Goal: Task Accomplishment & Management: Use online tool/utility

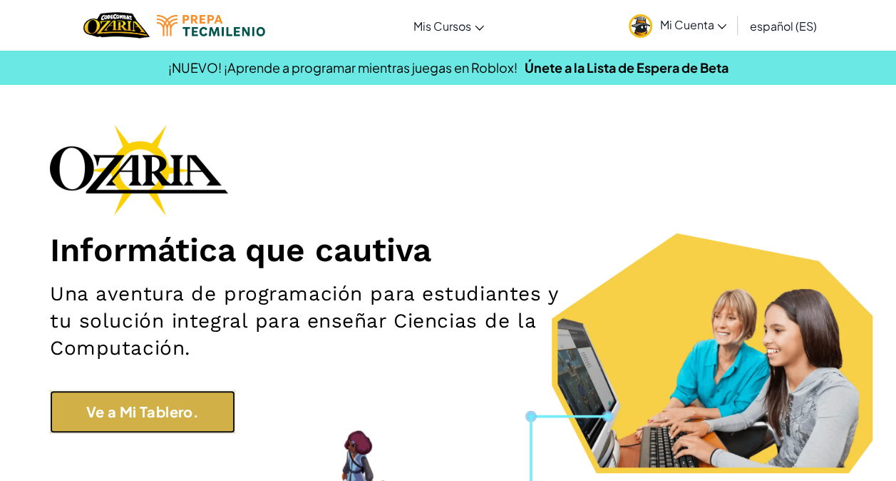
click at [196, 391] on link "Ve a Mi Tablero." at bounding box center [142, 411] width 185 height 43
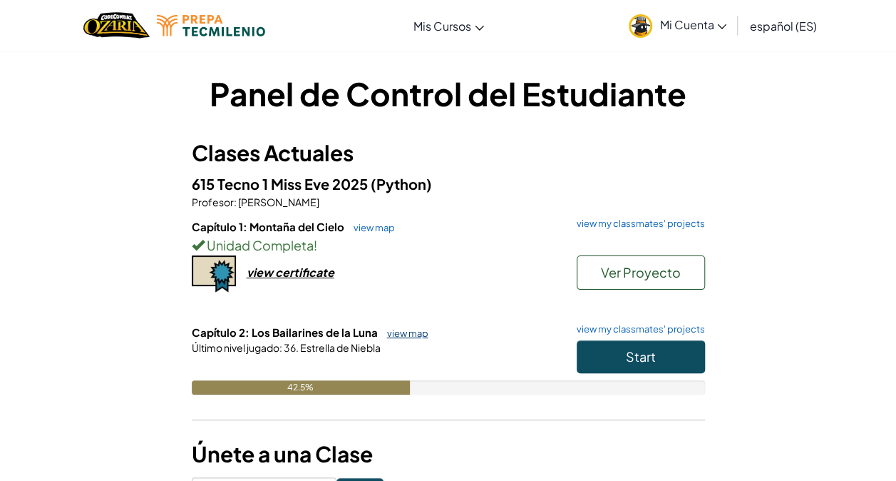
click at [408, 336] on link "view map" at bounding box center [404, 332] width 48 height 11
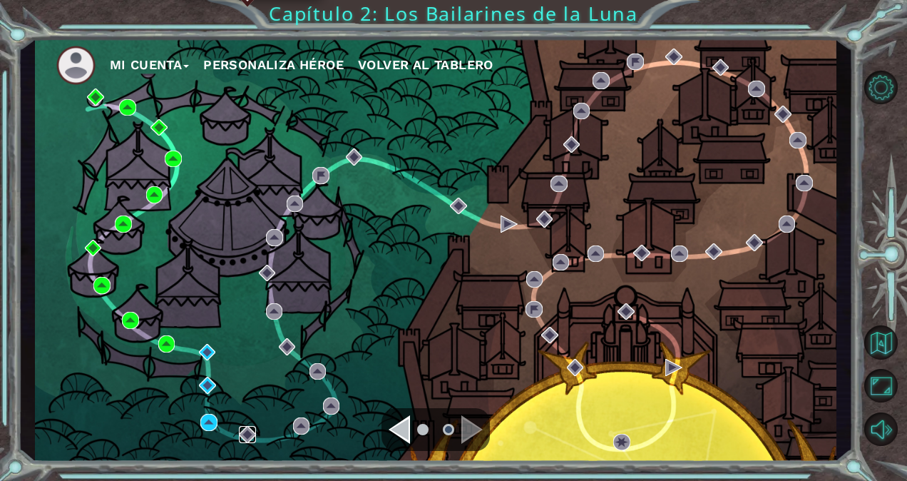
click at [242, 433] on img at bounding box center [247, 434] width 17 height 17
click at [211, 423] on img at bounding box center [208, 421] width 17 height 17
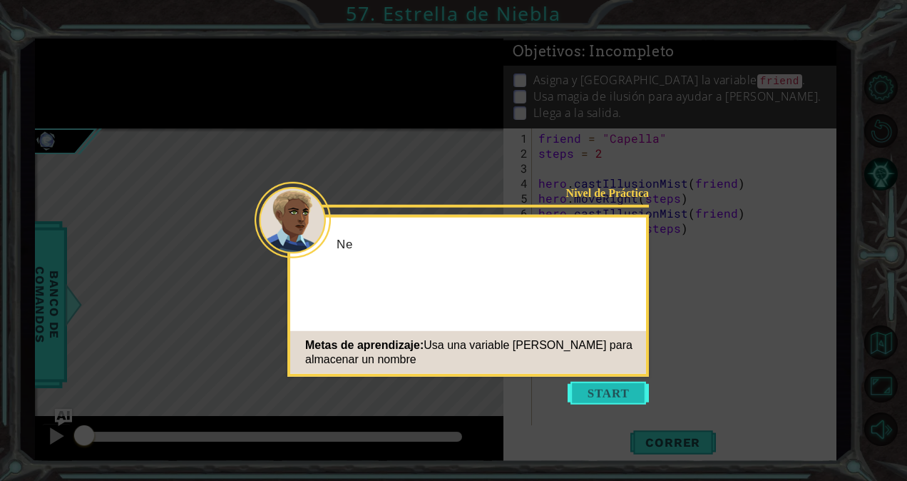
click at [620, 394] on button "Start" at bounding box center [607, 392] width 81 height 23
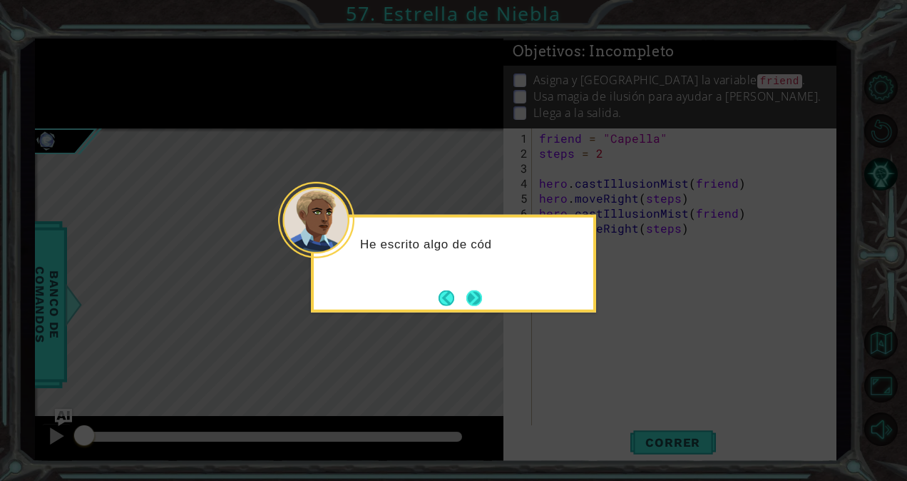
click at [467, 301] on button "Next" at bounding box center [473, 297] width 19 height 19
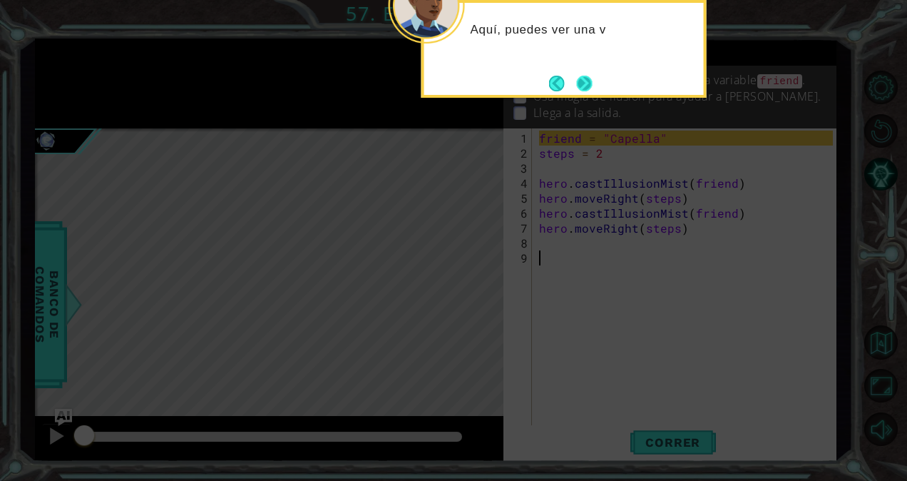
click at [587, 88] on button "Next" at bounding box center [584, 83] width 21 height 21
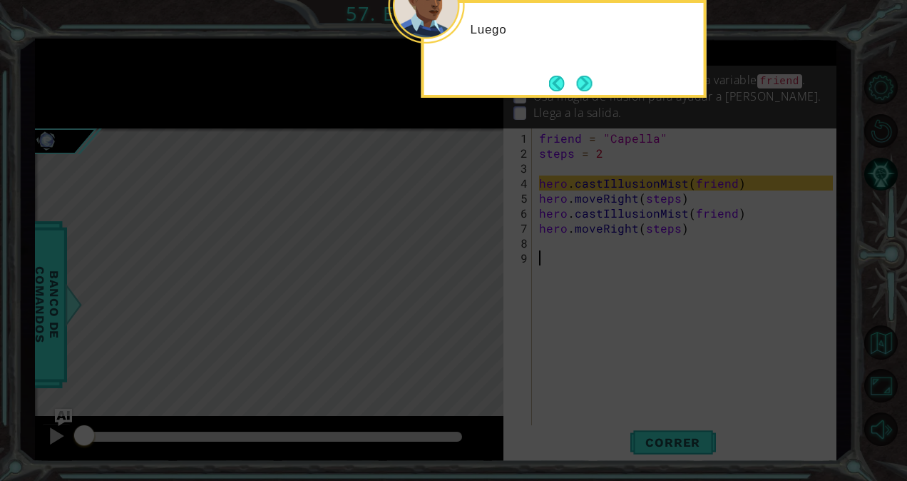
click at [587, 88] on button "Next" at bounding box center [584, 83] width 19 height 19
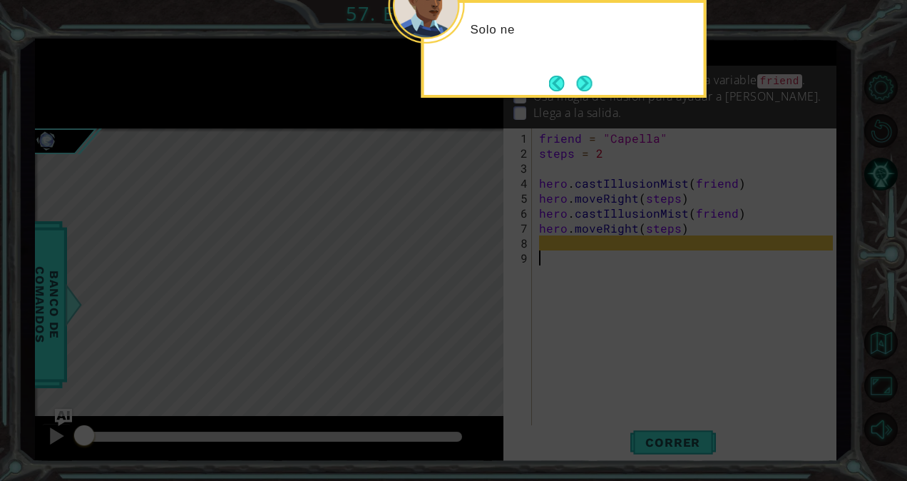
click at [587, 88] on button "Next" at bounding box center [584, 82] width 19 height 19
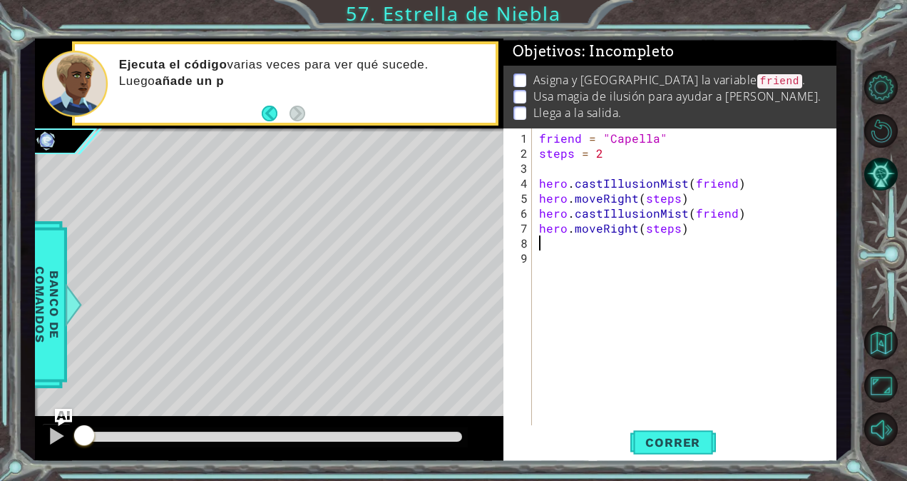
click at [562, 244] on div "friend = "Capella" steps = 2 hero . castIllusionMist ( friend ) hero . moveRigh…" at bounding box center [688, 294] width 304 height 329
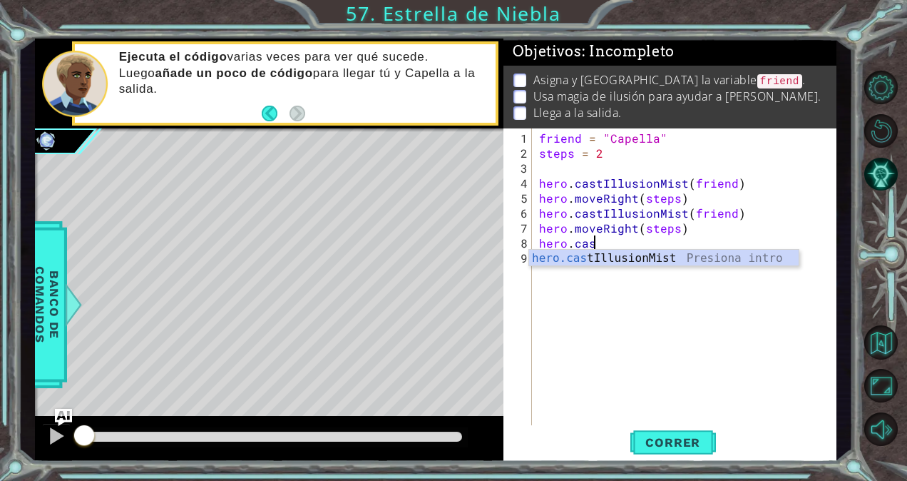
scroll to position [0, 3]
click at [647, 262] on div "hero.cas tIllusionMist Presiona intro" at bounding box center [664, 275] width 270 height 51
type textarea "hero.castIllusionMist(friend)"
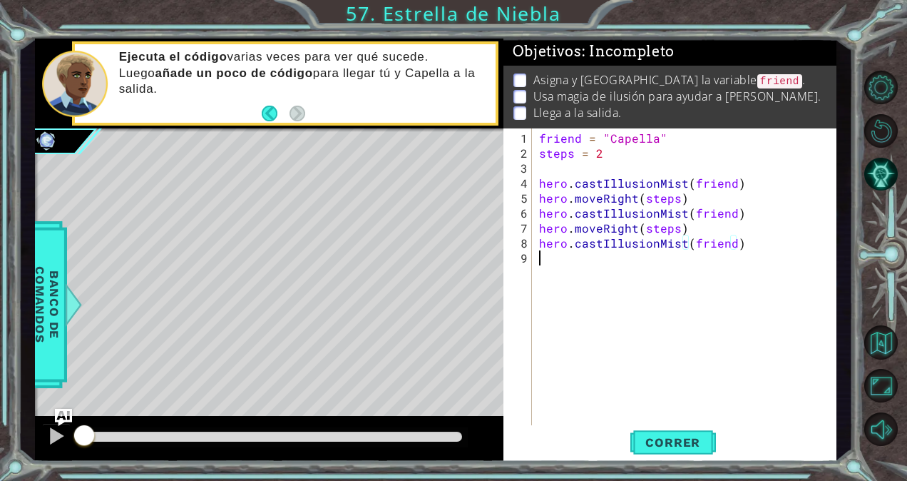
click at [596, 265] on div "friend = "Capella" steps = 2 hero . castIllusionMist ( friend ) hero . moveRigh…" at bounding box center [688, 294] width 304 height 329
click at [540, 113] on p "Llega a la salida." at bounding box center [577, 113] width 88 height 16
click at [559, 257] on div "friend = "Capella" steps = 2 hero . castIllusionMist ( friend ) hero . moveRigh…" at bounding box center [688, 294] width 304 height 329
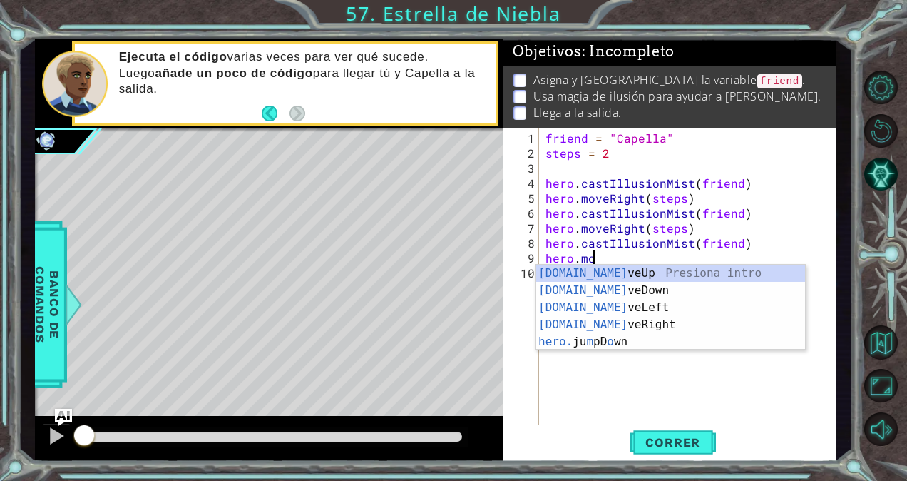
scroll to position [0, 2]
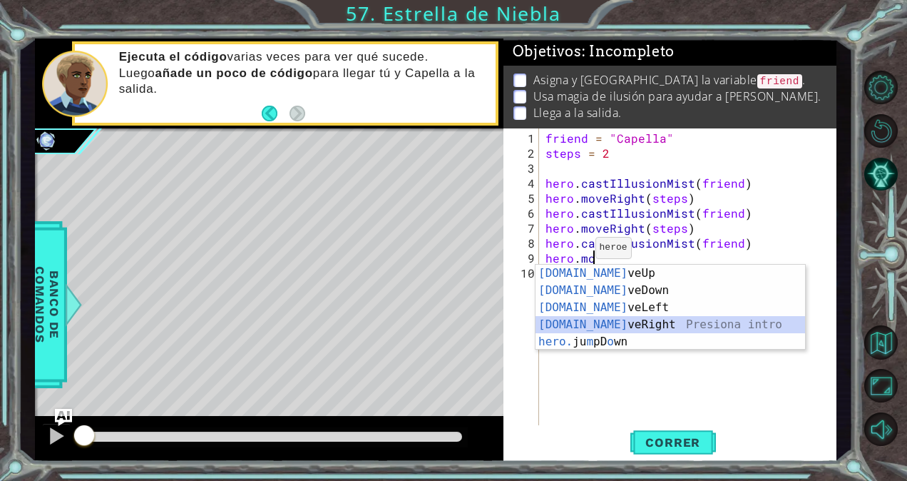
click at [610, 320] on div "[DOMAIN_NAME] veUp Presiona intro [DOMAIN_NAME] veDown Presiona intro [DOMAIN_N…" at bounding box center [670, 324] width 270 height 120
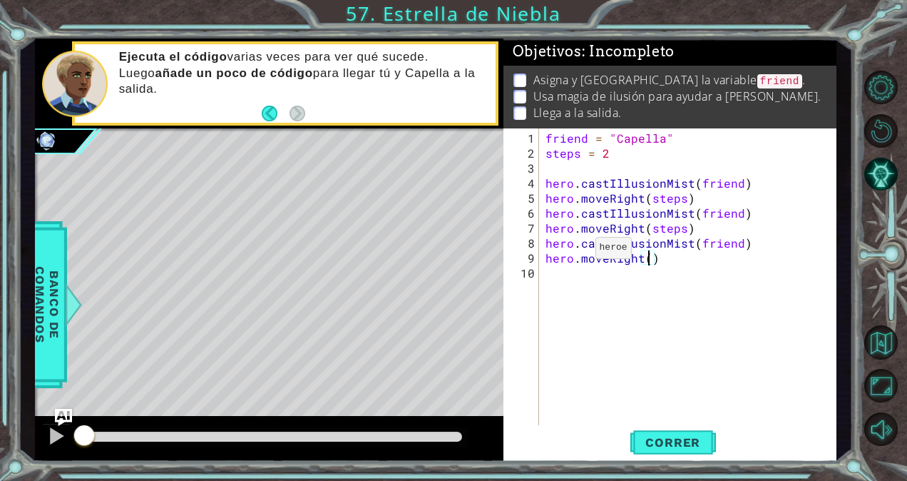
scroll to position [0, 6]
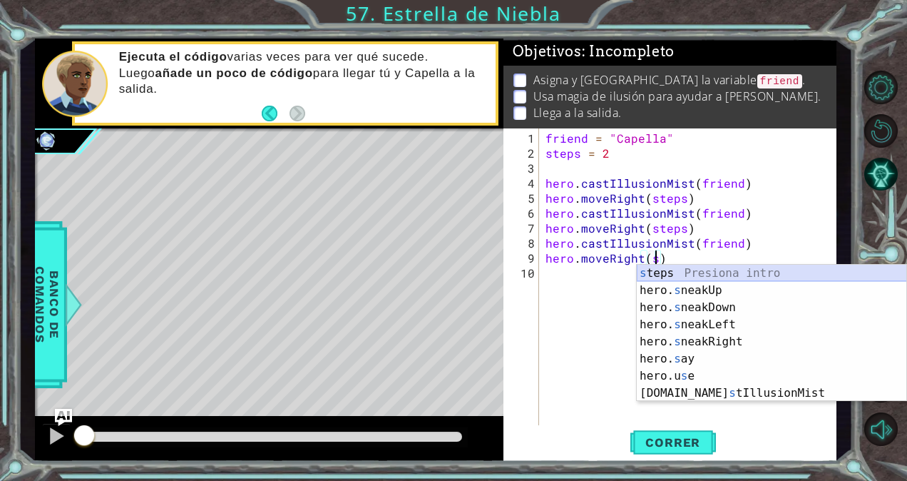
click at [657, 276] on div "s teps Presiona intro hero. s neakUp Presiona intro hero. s neakDown Presiona i…" at bounding box center [772, 349] width 270 height 171
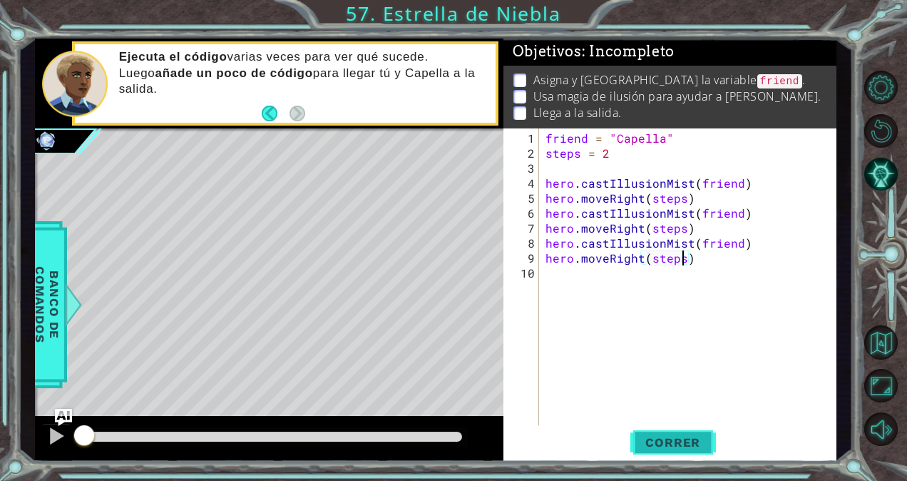
type textarea "hero.moveRight(steps)"
click at [669, 452] on button "Correr" at bounding box center [673, 442] width 86 height 34
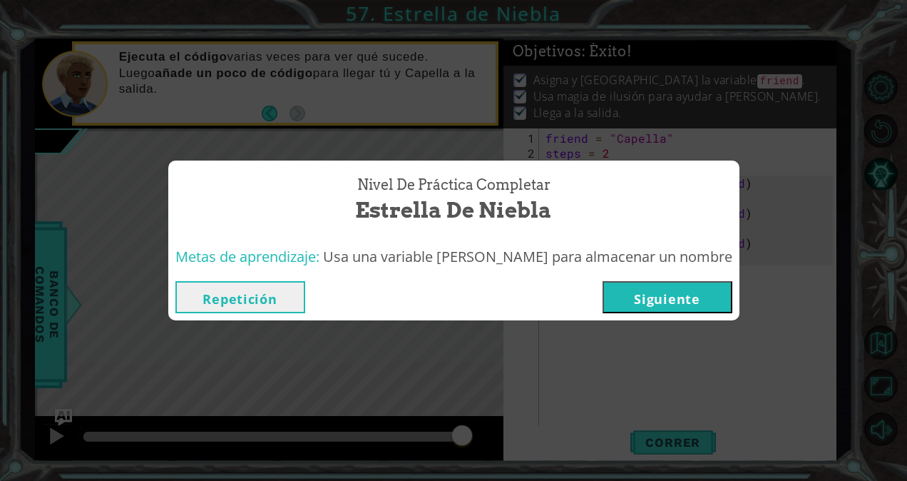
click at [679, 302] on button "Siguiente" at bounding box center [667, 297] width 130 height 32
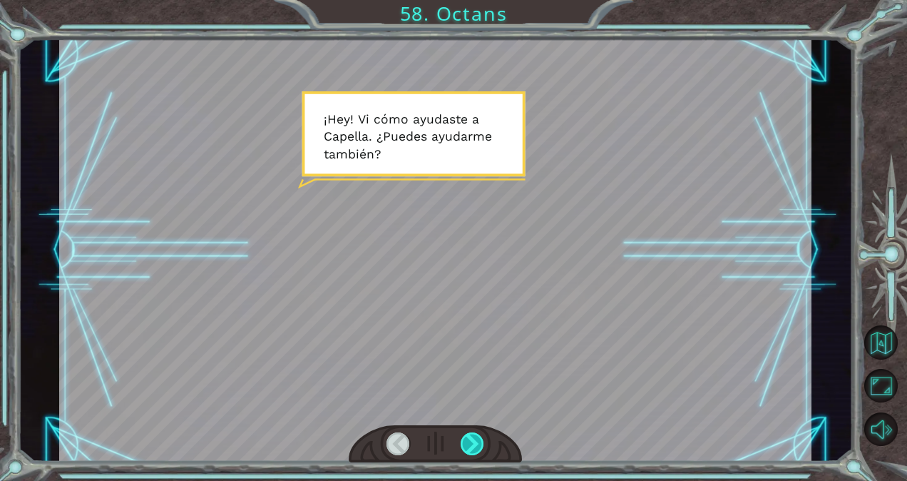
click at [478, 437] on div at bounding box center [473, 443] width 24 height 23
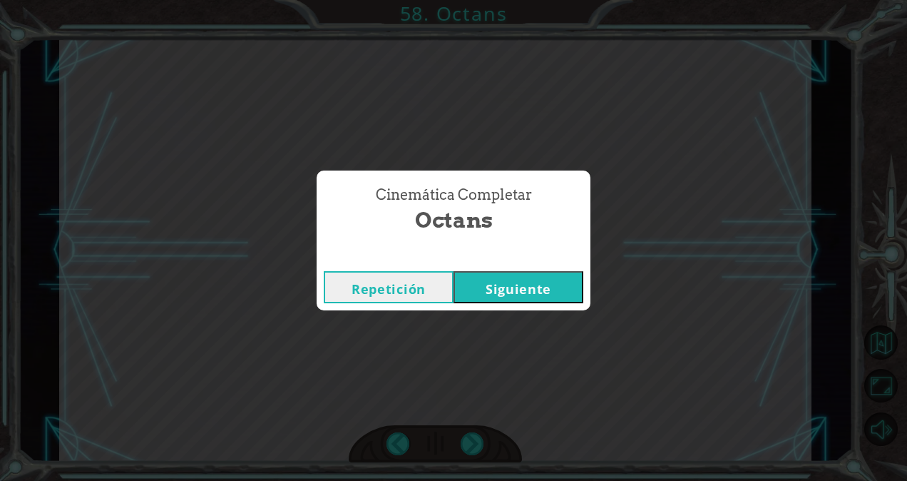
click at [503, 277] on button "Siguiente" at bounding box center [518, 287] width 130 height 32
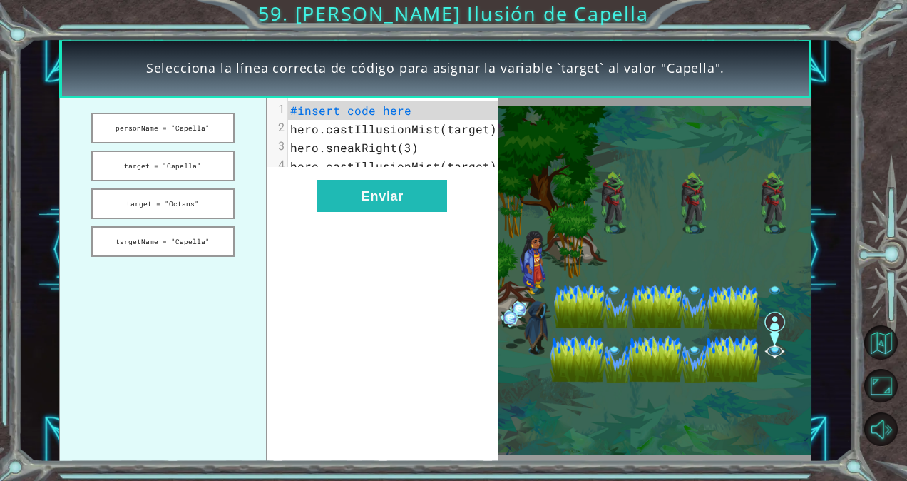
click at [560, 262] on img at bounding box center [654, 280] width 313 height 349
click at [632, 325] on img at bounding box center [654, 280] width 313 height 349
click at [200, 130] on button "personName = "Capella"" at bounding box center [163, 128] width 144 height 31
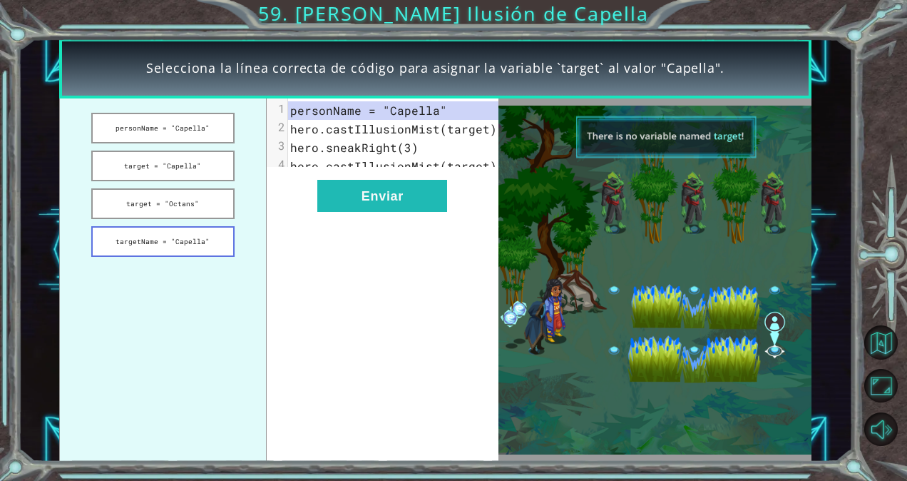
click at [192, 230] on button "targetName = "Capella"" at bounding box center [163, 241] width 144 height 31
click at [202, 238] on button "targetName = "Capella"" at bounding box center [163, 241] width 144 height 31
click at [177, 168] on button "target = "Capella"" at bounding box center [163, 165] width 144 height 31
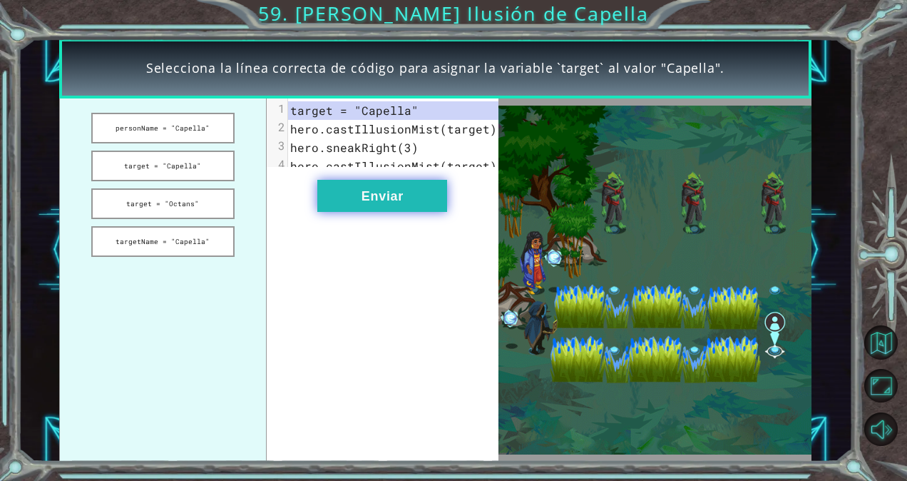
click at [342, 201] on button "Enviar" at bounding box center [382, 196] width 130 height 32
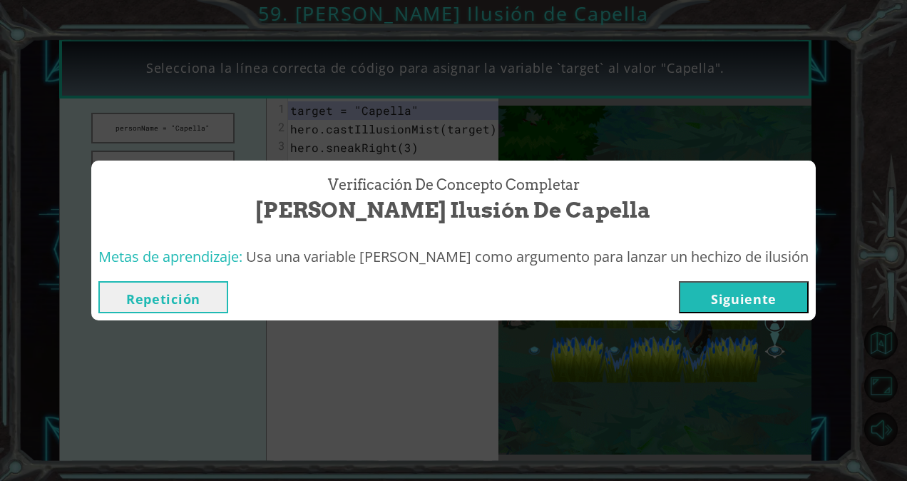
click at [704, 308] on button "Siguiente" at bounding box center [744, 297] width 130 height 32
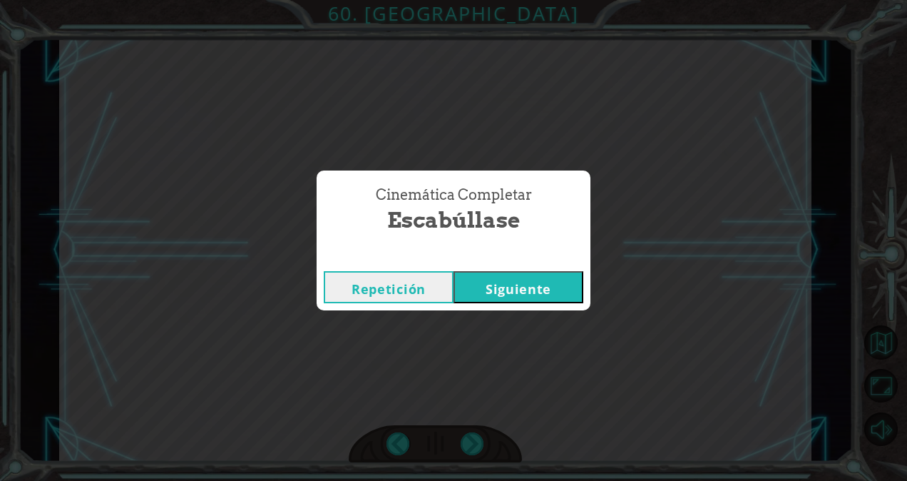
click at [547, 290] on button "Siguiente" at bounding box center [518, 287] width 130 height 32
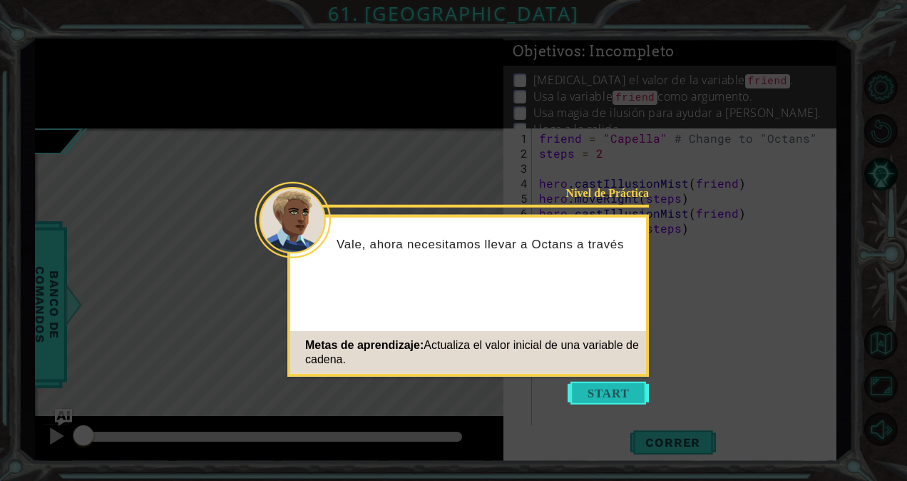
click at [631, 394] on button "Start" at bounding box center [607, 392] width 81 height 23
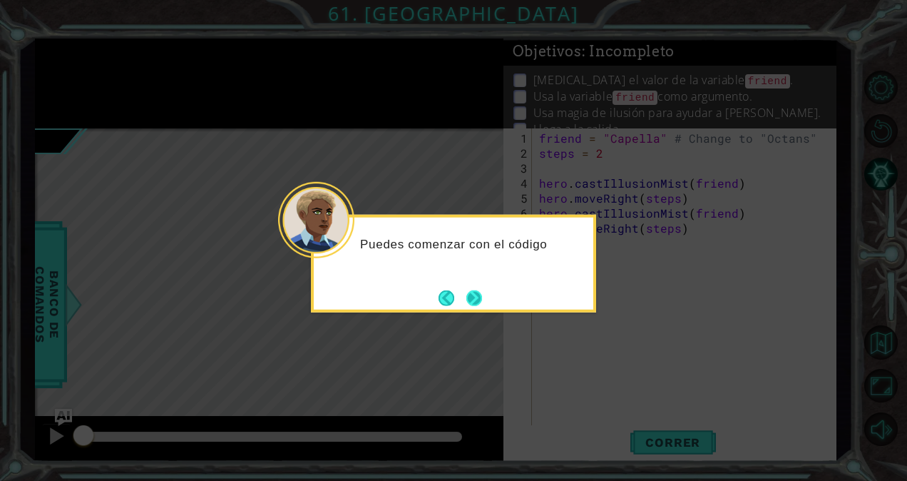
click at [479, 297] on button "Next" at bounding box center [474, 297] width 20 height 20
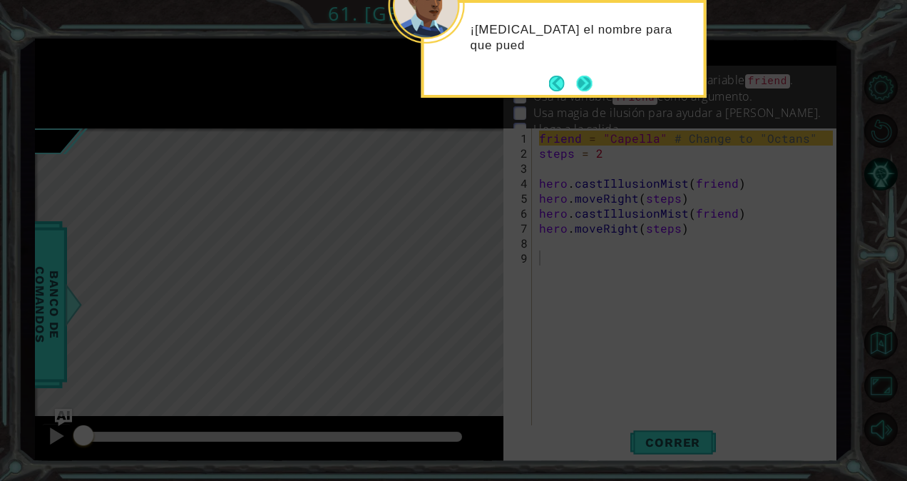
click at [584, 88] on button "Next" at bounding box center [584, 83] width 16 height 16
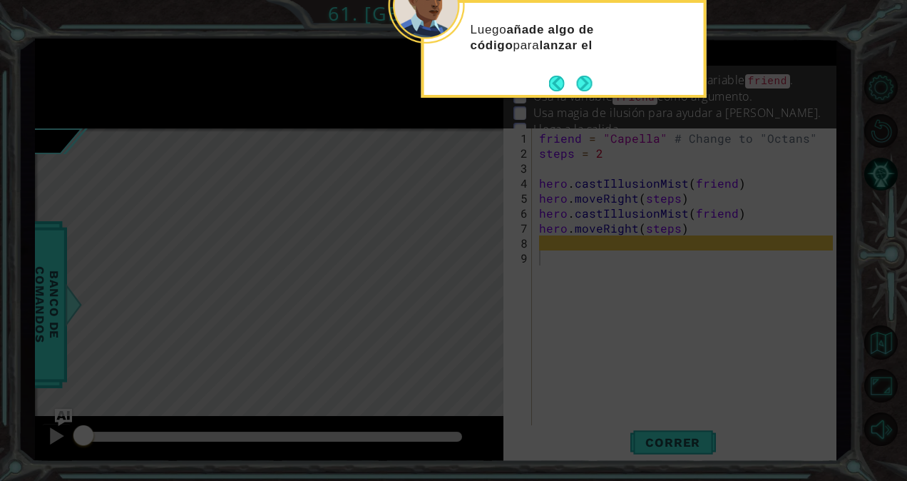
click at [584, 88] on button "Next" at bounding box center [584, 83] width 16 height 16
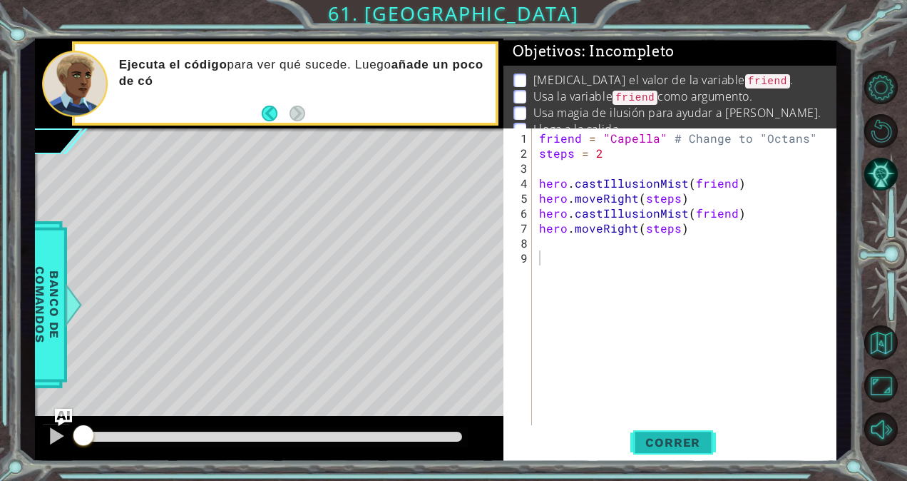
click at [645, 436] on span "Correr" at bounding box center [672, 442] width 83 height 14
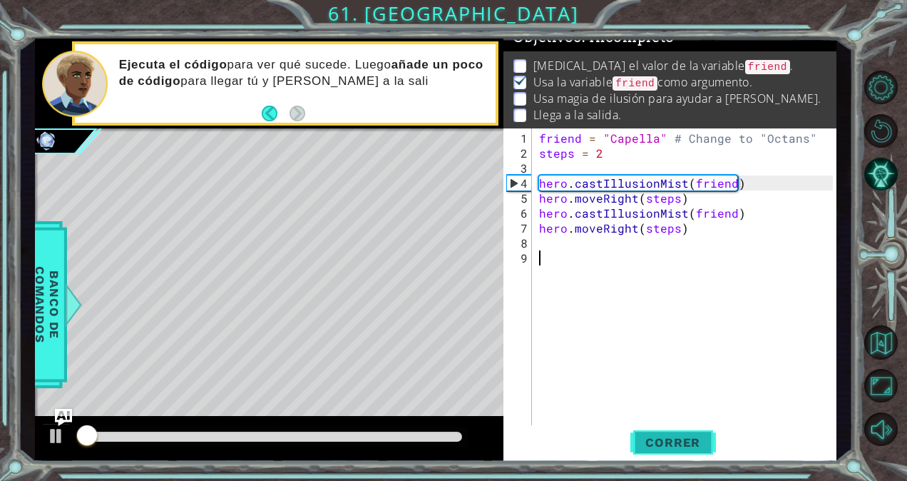
scroll to position [17, 0]
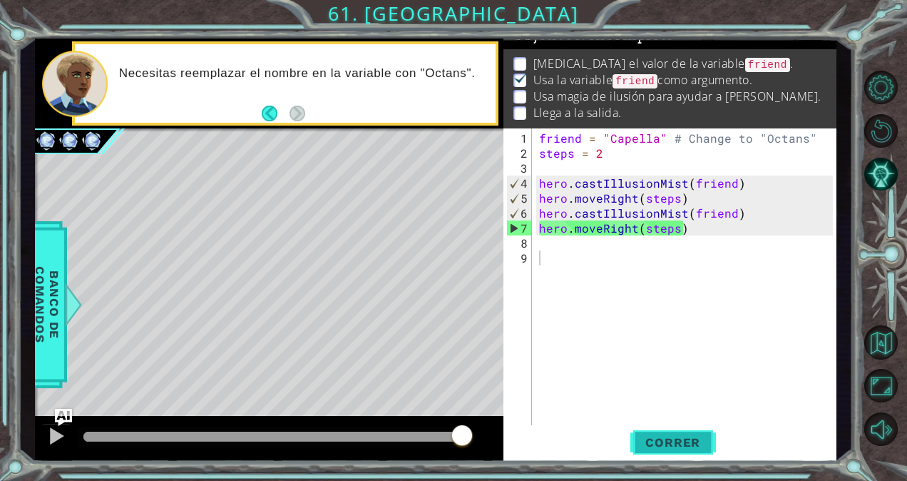
click at [676, 433] on button "Correr" at bounding box center [673, 442] width 86 height 34
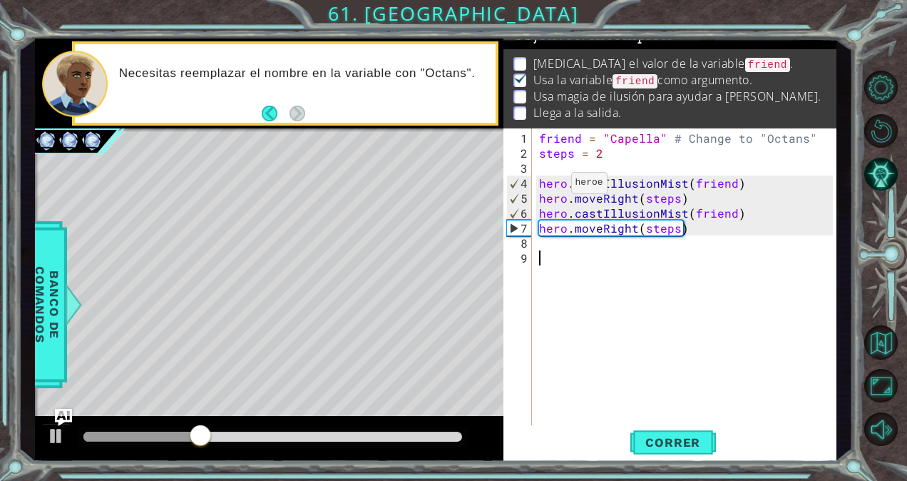
click at [546, 188] on div "friend = "Capella" # Change to "Octans" steps = 2 hero . castIllusionMist ( fri…" at bounding box center [688, 294] width 304 height 329
type textarea "hero.castIllusionMist(friend)"
click at [542, 185] on div "friend = "Capella" # Change to "Octans" steps = 2 hero . castIllusionMist ( fri…" at bounding box center [688, 294] width 304 height 329
click at [670, 443] on span "Correr" at bounding box center [672, 442] width 83 height 14
click at [555, 250] on div "friend = "Capella" # Change to "Octans" steps = 2 hero . castIllusionMist ( fri…" at bounding box center [688, 294] width 304 height 329
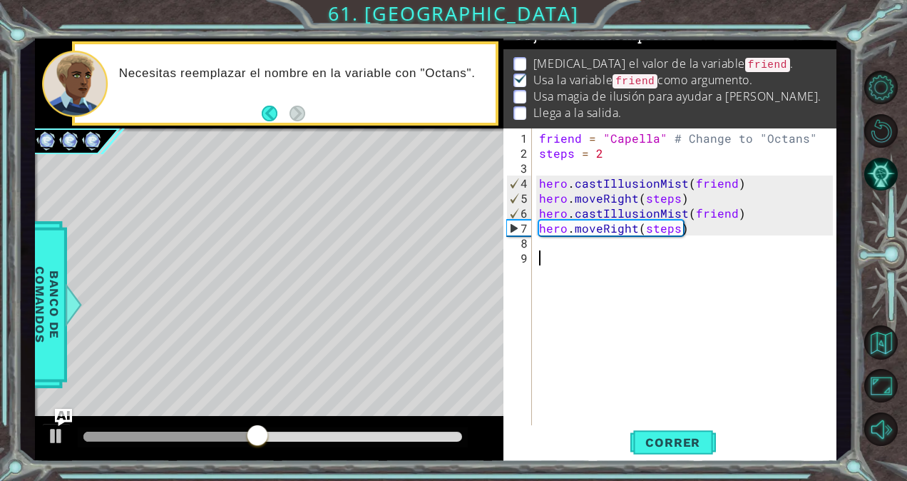
click at [555, 246] on div "friend = "Capella" # Change to "Octans" steps = 2 hero . castIllusionMist ( fri…" at bounding box center [688, 294] width 304 height 329
click at [657, 141] on div "friend = "Capella" # Change to "Octans" steps = 2 hero . castIllusionMist ( fri…" at bounding box center [688, 294] width 304 height 329
click at [663, 140] on div "friend = "Capella" # Change to "Octans" steps = 2 hero . castIllusionMist ( fri…" at bounding box center [688, 294] width 304 height 329
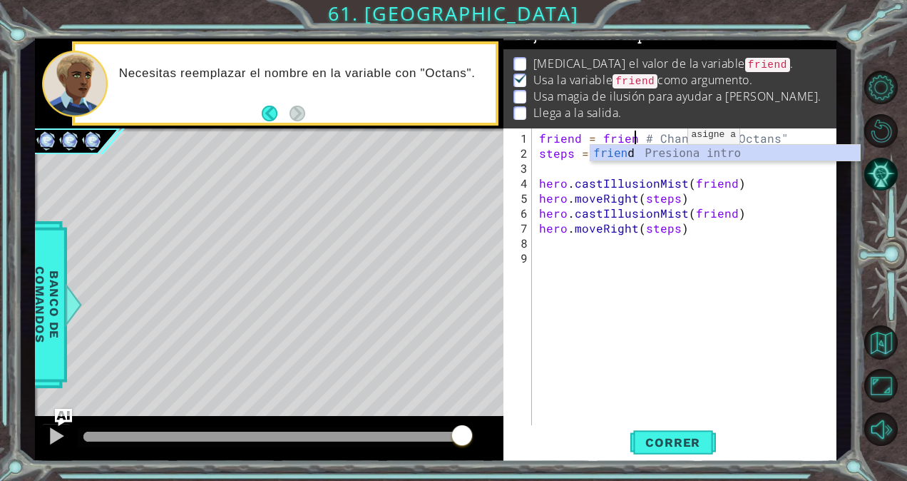
scroll to position [0, 6]
click at [607, 158] on div "friend Presiona intro" at bounding box center [725, 170] width 270 height 51
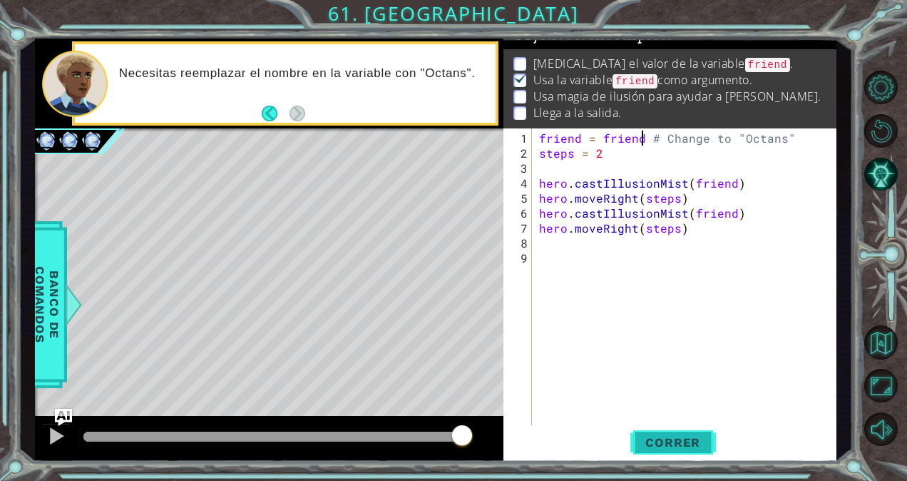
click at [674, 442] on span "Correr" at bounding box center [672, 442] width 83 height 14
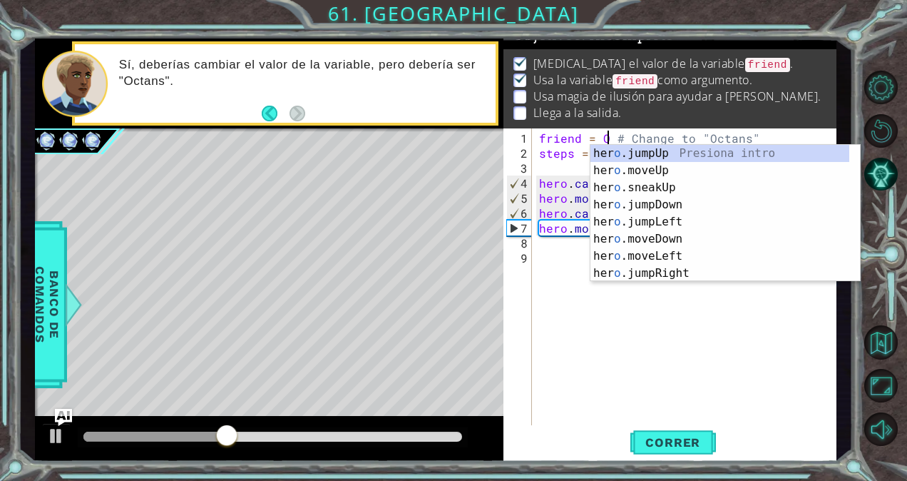
scroll to position [0, 4]
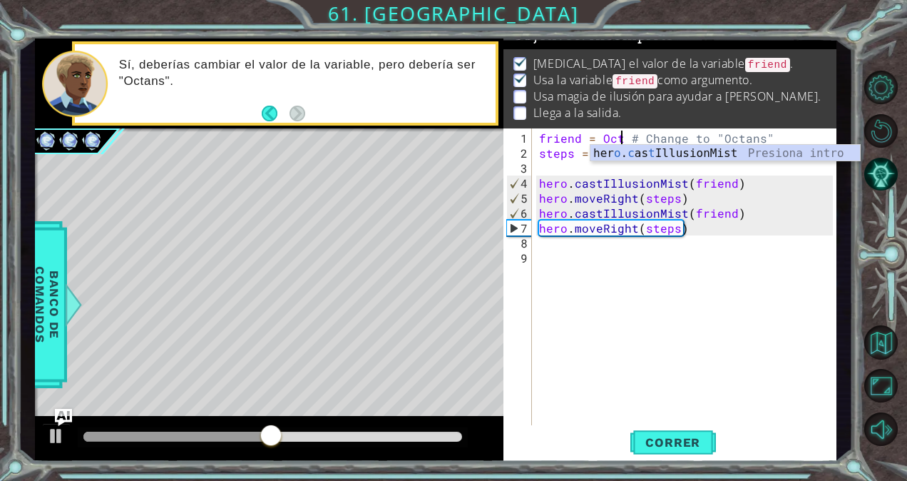
type textarea "friend = Octa # Change to "Octans""
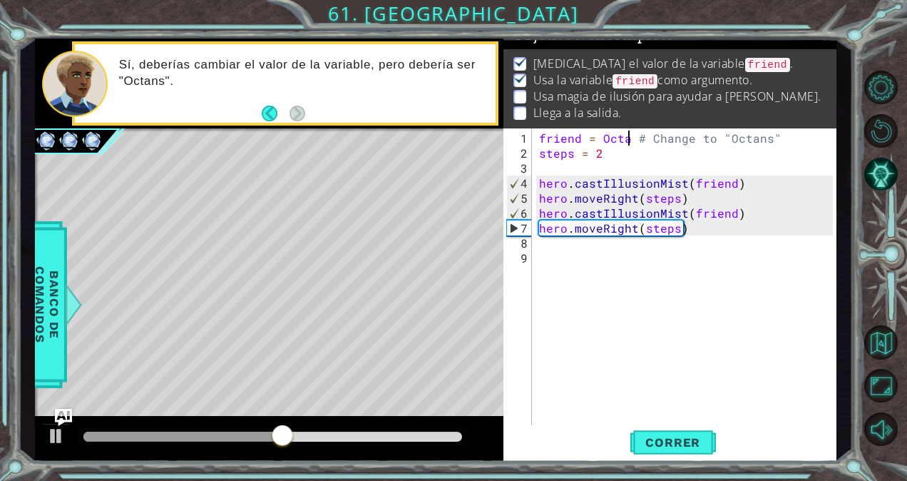
click at [689, 336] on div "friend = Octa # Change to "Octans" steps = 2 hero . castIllusionMist ( friend )…" at bounding box center [688, 294] width 304 height 329
click at [629, 138] on div "friend = Octa # Change to "Octans" steps = 2 hero . castIllusionMist ( friend )…" at bounding box center [688, 294] width 304 height 329
click at [600, 138] on div "friend = Octans # Change to "Octans" steps = 2 hero . castIllusionMist ( friend…" at bounding box center [688, 294] width 304 height 329
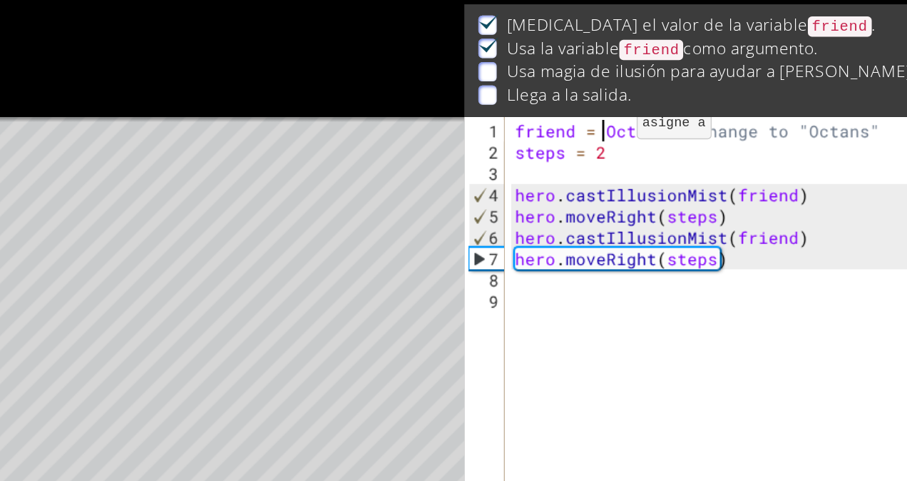
scroll to position [16, 0]
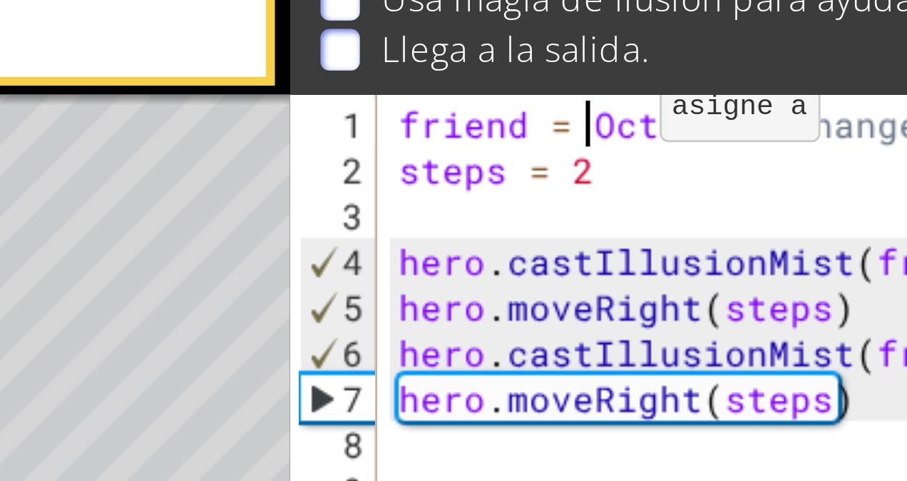
click at [597, 138] on div "friend = Octans # Change to "Octans" steps = 2 hero . castIllusionMist ( friend…" at bounding box center [688, 294] width 304 height 329
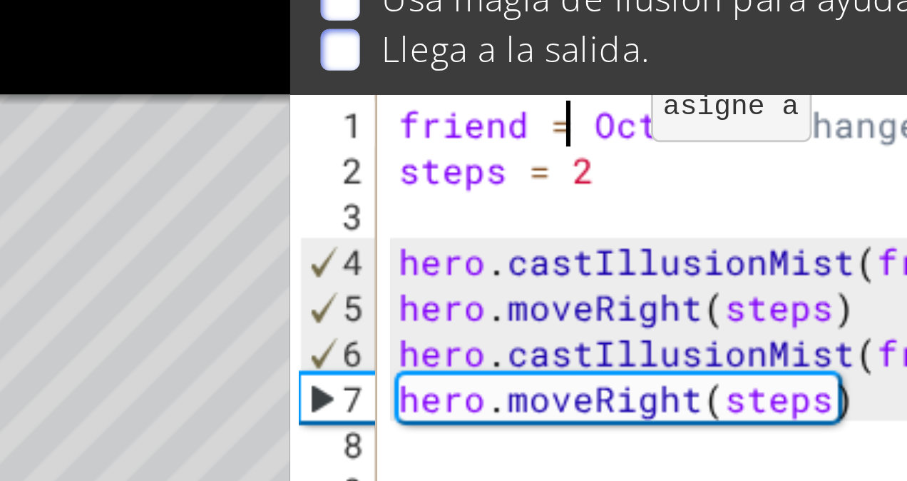
scroll to position [0, 3]
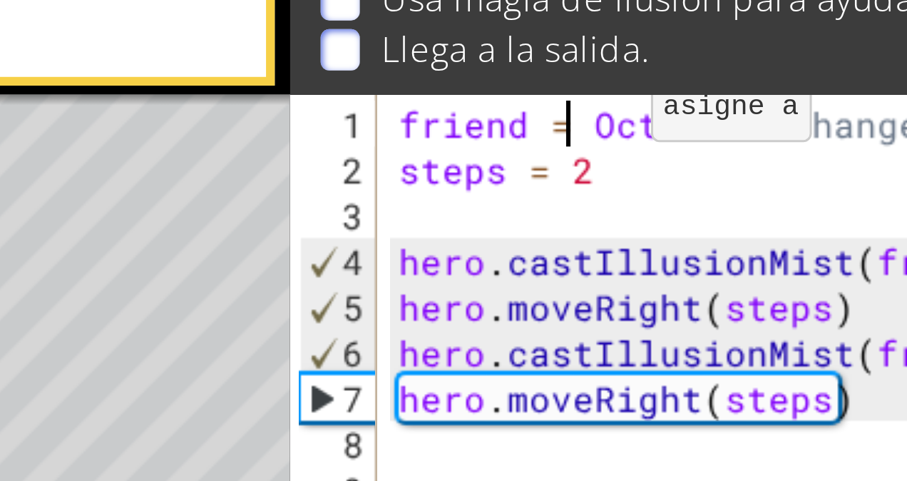
click at [599, 135] on div "friend = Octans # Change to "Octans" steps = 2 hero . castIllusionMist ( friend…" at bounding box center [688, 294] width 304 height 329
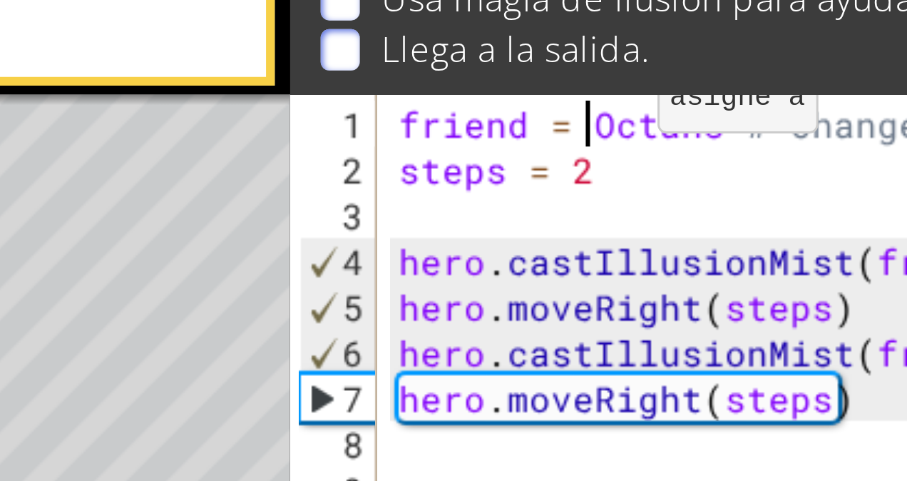
type textarea "friend = "Octans # Change to "Octans""
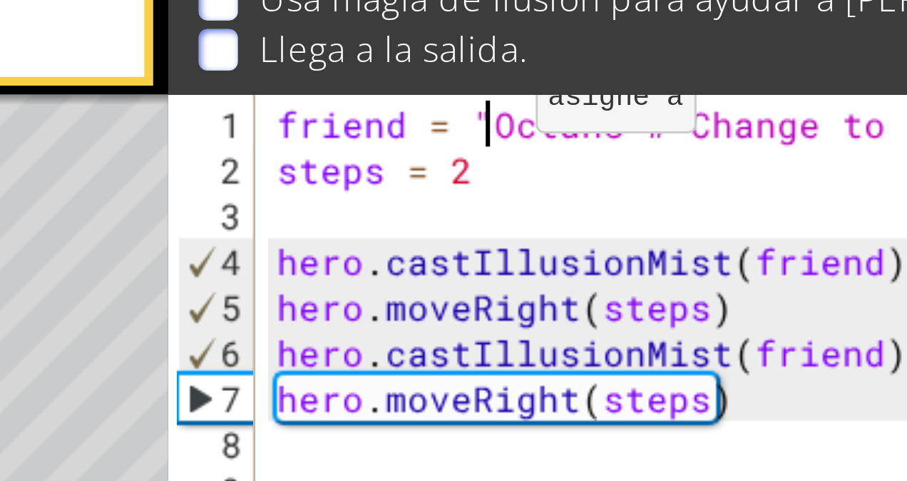
click at [673, 163] on div "friend = "Octans # Change to " Octans " steps = 2 hero . castIllusionMist ( fri…" at bounding box center [688, 294] width 304 height 329
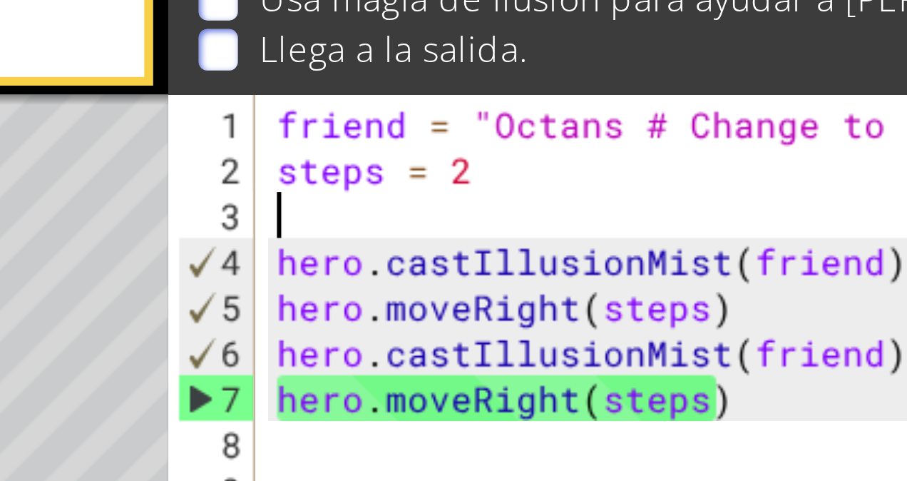
click at [648, 138] on div "friend = "Octans # Change to " Octans " steps = 2 hero . castIllusionMist ( fri…" at bounding box center [688, 294] width 304 height 329
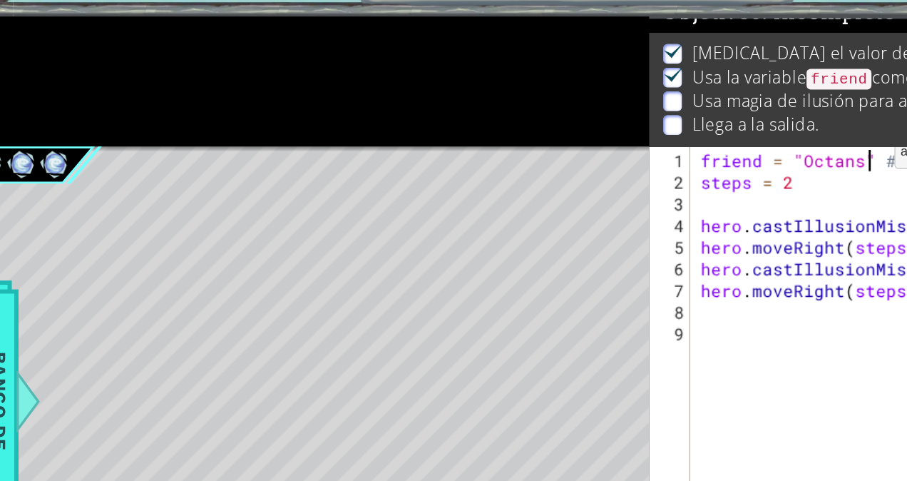
scroll to position [8, 0]
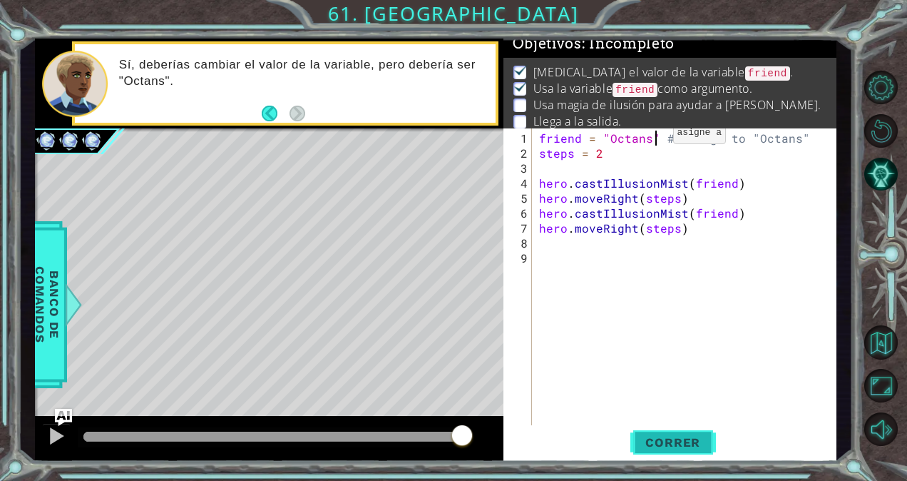
type textarea "friend = "Octans" # Change to "Octans""
click at [658, 445] on span "Correr" at bounding box center [672, 442] width 83 height 14
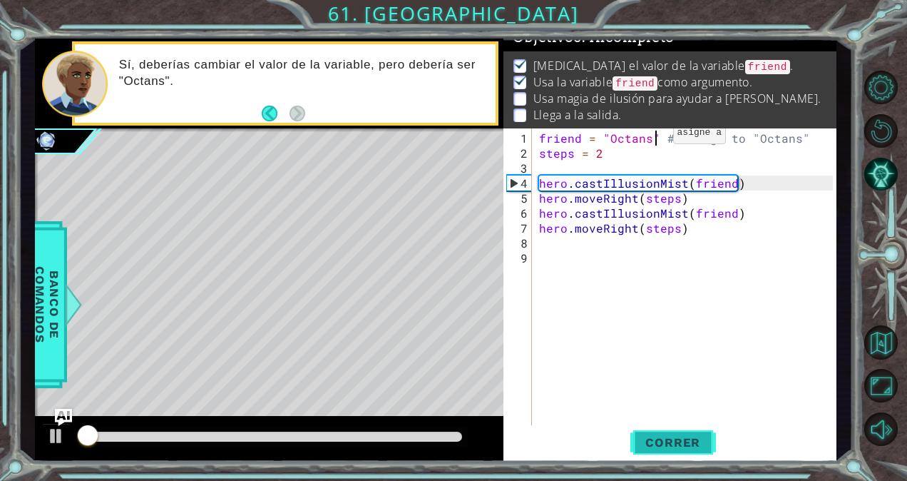
scroll to position [17, 0]
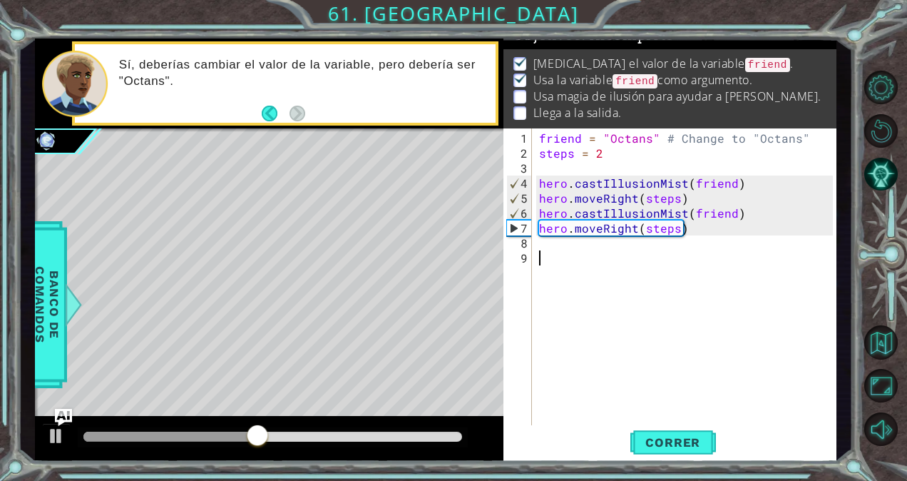
click at [573, 252] on div "friend = "Octans" # Change to "Octans" steps = 2 hero . castIllusionMist ( frie…" at bounding box center [688, 294] width 304 height 329
click at [570, 249] on div "friend = "Octans" # Change to "Octans" steps = 2 hero . castIllusionMist ( frie…" at bounding box center [688, 294] width 304 height 329
click at [563, 245] on div "friend = "Octans" # Change to "Octans" steps = 2 hero . castIllusionMist ( frie…" at bounding box center [688, 294] width 304 height 329
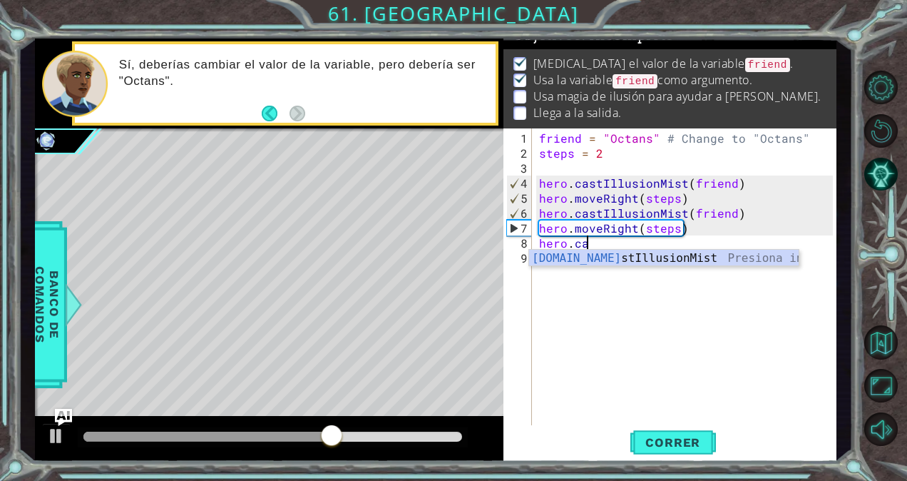
scroll to position [0, 3]
click at [568, 258] on div "hero.cas tIllusionMist Presiona intro" at bounding box center [664, 275] width 270 height 51
type textarea "hero.castIllusionMist(friend)"
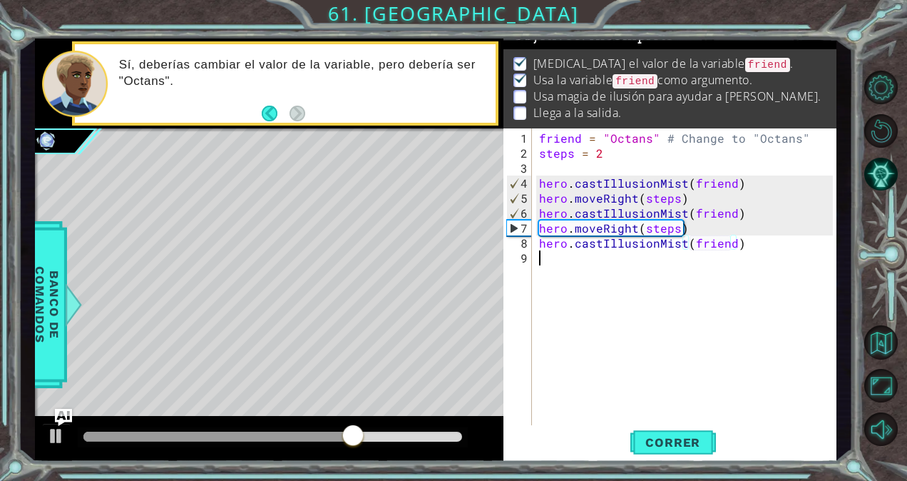
click at [568, 258] on div "friend = "Octans" # Change to "Octans" steps = 2 hero . castIllusionMist ( frie…" at bounding box center [688, 294] width 304 height 329
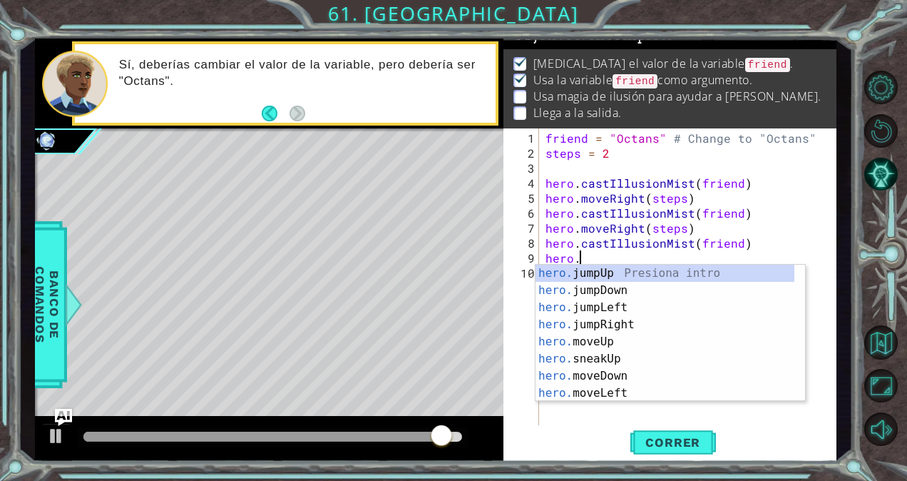
scroll to position [0, 1]
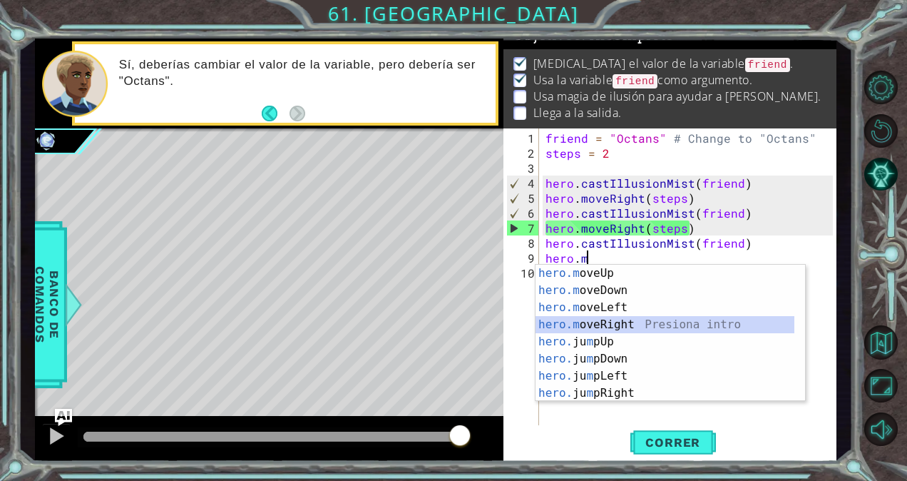
click at [616, 325] on div "hero.m oveUp Presiona intro hero.m oveDown Presiona intro hero.m oveLeft Presio…" at bounding box center [665, 349] width 260 height 171
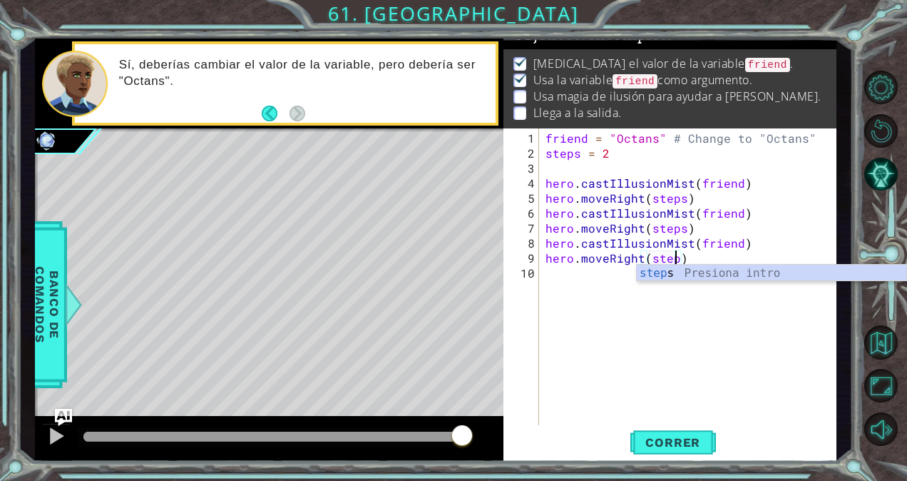
scroll to position [0, 8]
type textarea "hero.moveRight(steps)"
click at [679, 435] on span "Correr" at bounding box center [672, 442] width 83 height 14
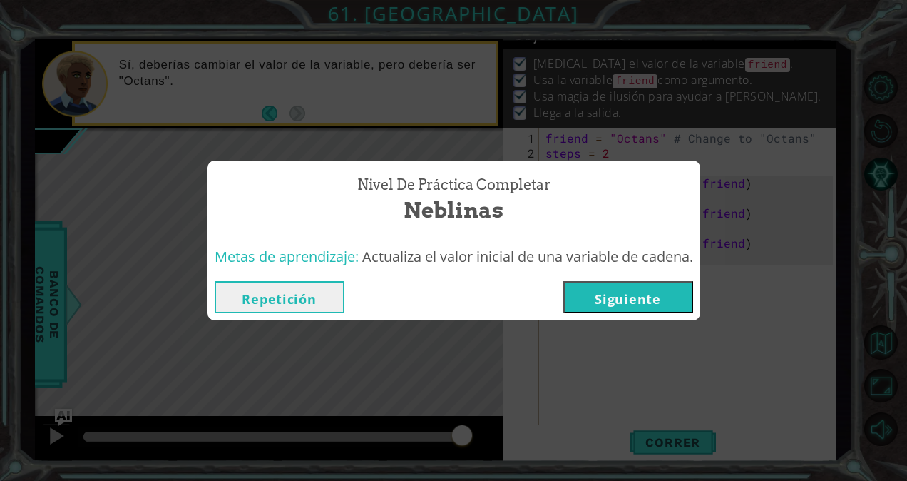
click at [669, 289] on button "Siguiente" at bounding box center [628, 297] width 130 height 32
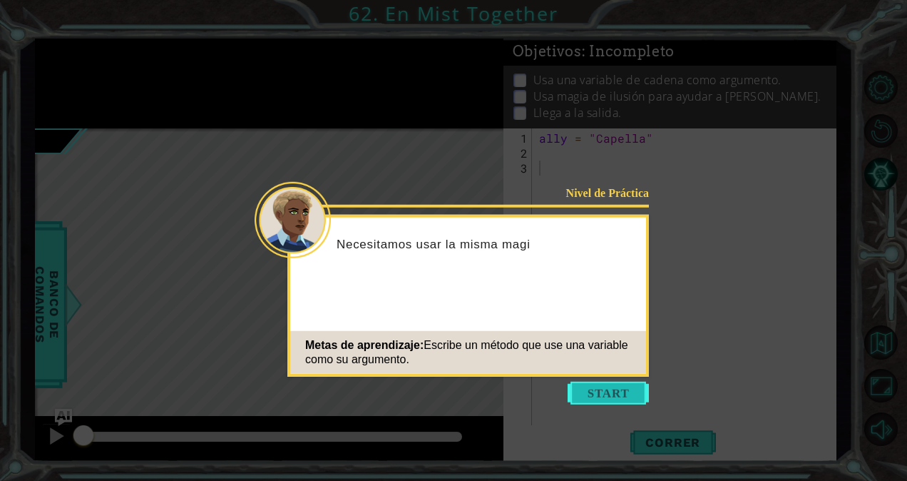
click at [623, 389] on button "Start" at bounding box center [607, 392] width 81 height 23
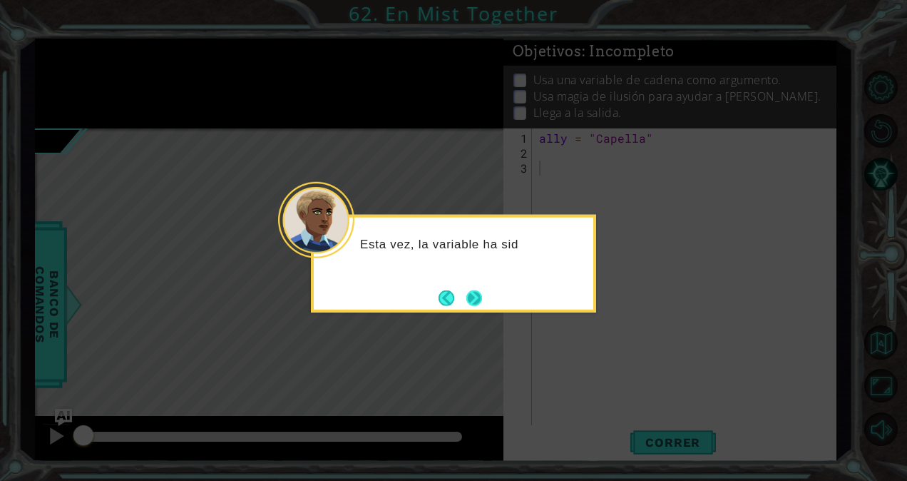
click at [473, 295] on button "Next" at bounding box center [474, 297] width 16 height 16
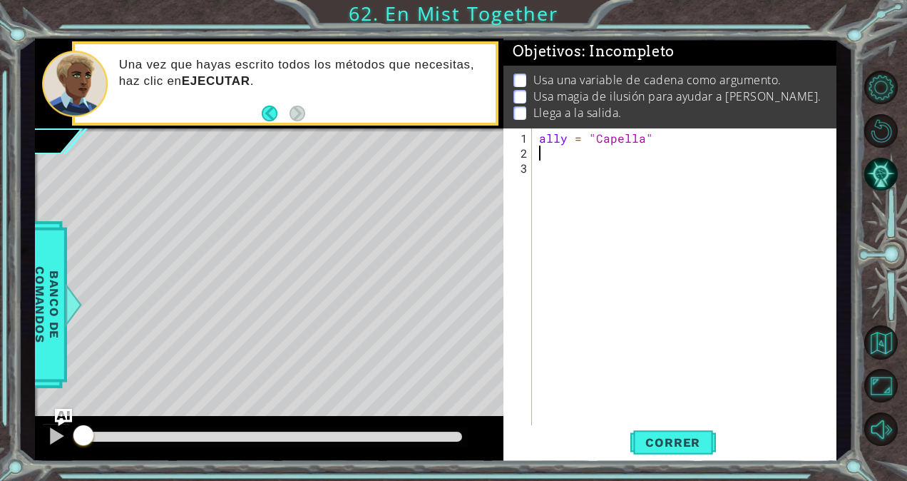
click at [562, 154] on div "ally = "Capella"" at bounding box center [688, 294] width 304 height 329
type textarea "}"
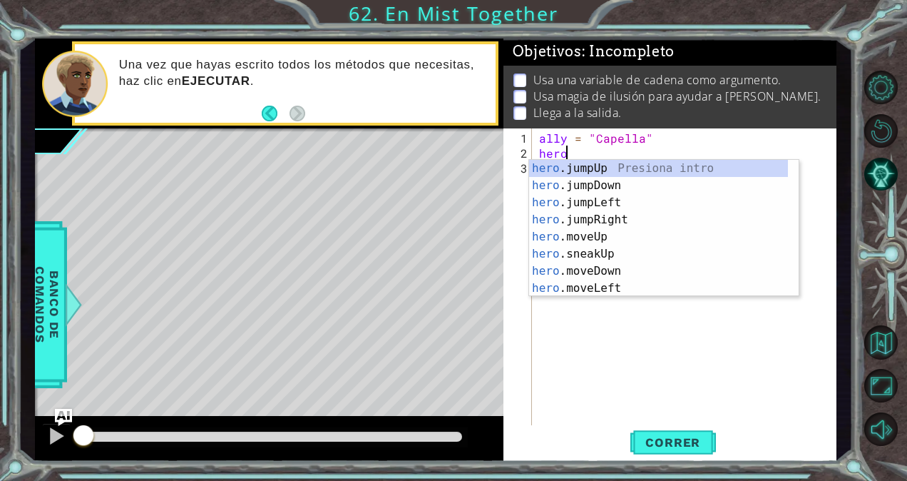
scroll to position [0, 1]
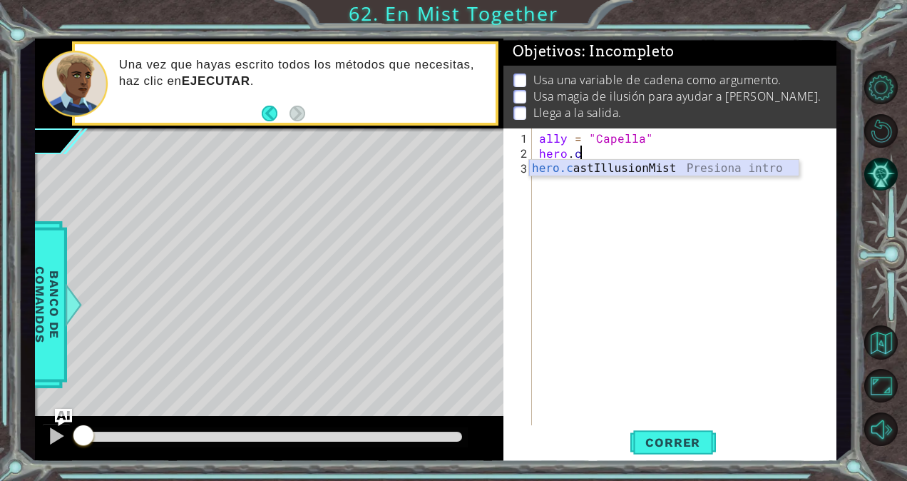
click at [566, 174] on div "hero.c astIllusionMist Presiona intro" at bounding box center [664, 185] width 270 height 51
type textarea "hero.castIllusionMist(friend)"
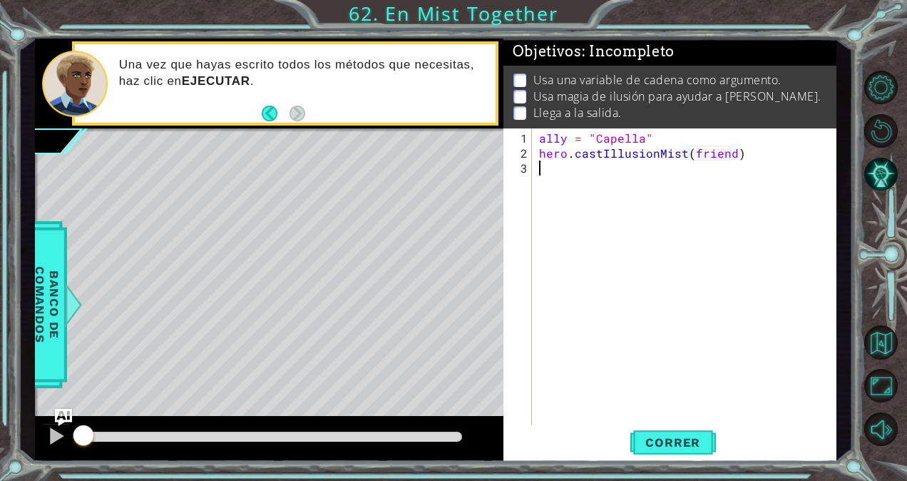
click at [557, 174] on div "ally = "Capella" hero . castIllusionMist ( friend )" at bounding box center [688, 294] width 304 height 329
click at [731, 153] on div "ally = "Capella" hero . castIllusionMist ( friend )" at bounding box center [688, 294] width 304 height 329
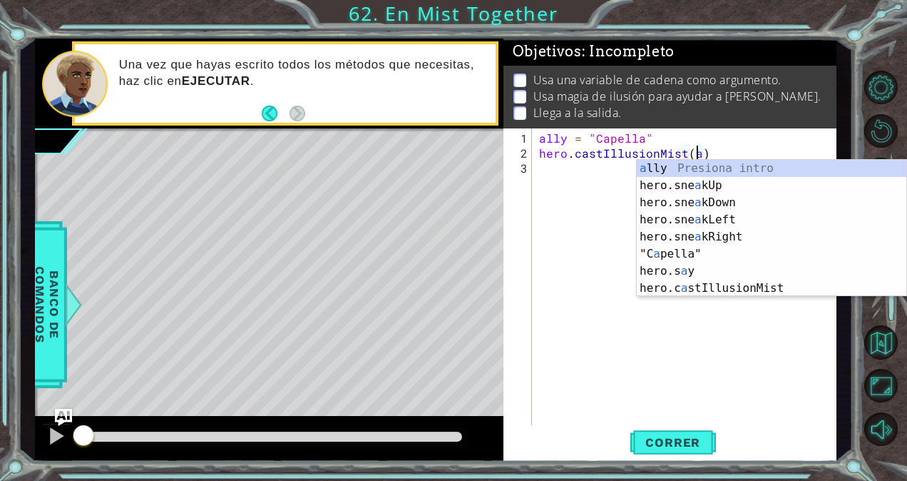
scroll to position [0, 10]
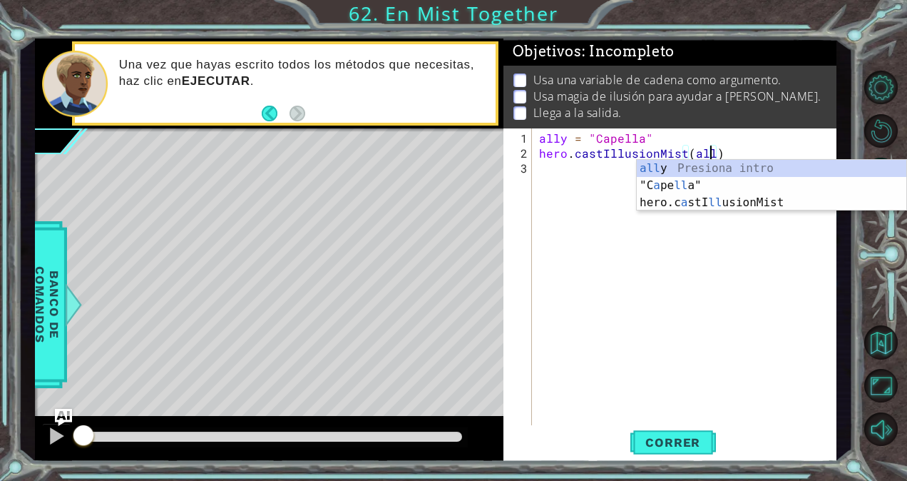
click at [658, 167] on div "all y Presiona intro "C a pe ll a" Presiona intro hero.c a stI ll usionMist Pre…" at bounding box center [772, 203] width 270 height 86
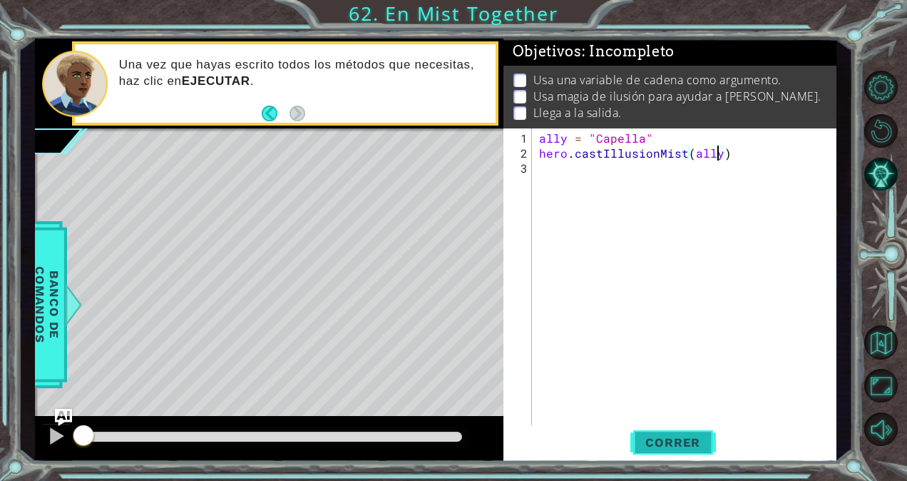
type textarea "hero.castIllusionMist(ally)"
click at [680, 445] on span "Correr" at bounding box center [672, 442] width 83 height 14
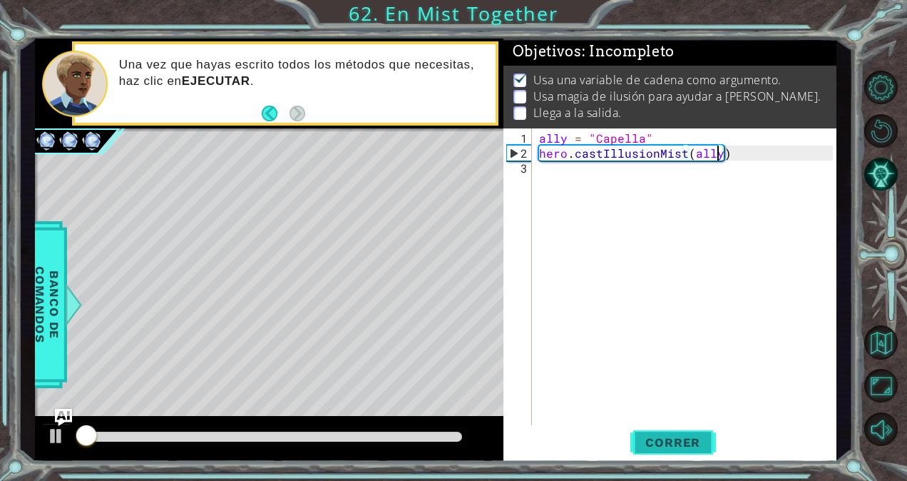
scroll to position [9, 0]
click at [556, 173] on div "ally = "Capella" hero . castIllusionMist ( ally )" at bounding box center [688, 294] width 304 height 329
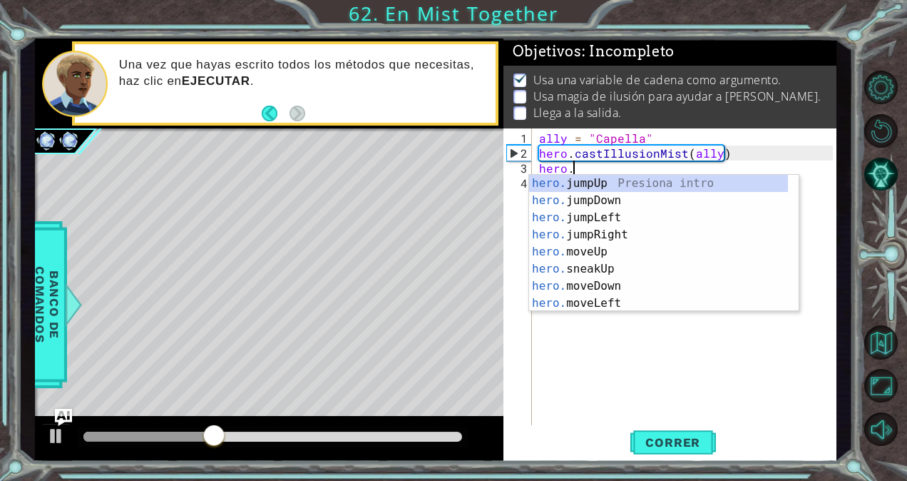
scroll to position [0, 1]
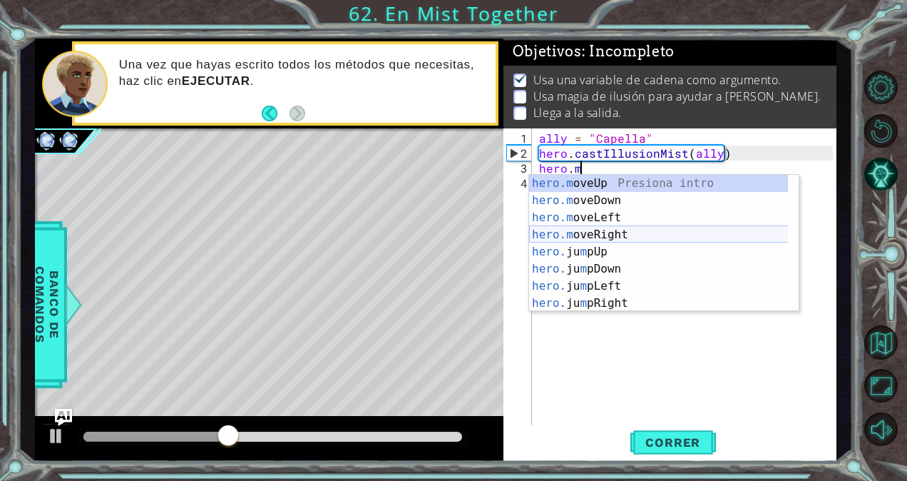
click at [590, 230] on div "hero.m oveUp Presiona intro hero.m oveDown Presiona intro hero.m oveLeft Presio…" at bounding box center [659, 260] width 260 height 171
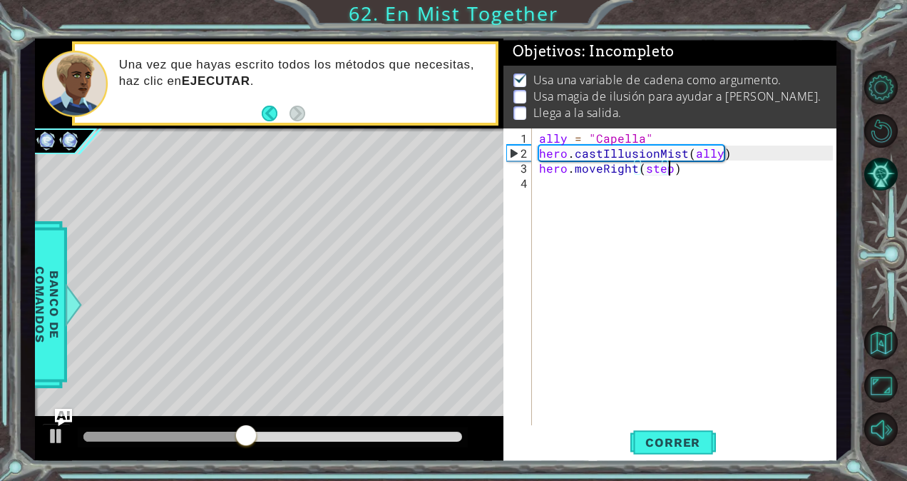
scroll to position [0, 8]
type textarea "hero.moveRight(steps)"
click at [553, 191] on div "ally = "Capella" hero . castIllusionMist ( ally ) hero . moveRight ( steps )" at bounding box center [688, 294] width 304 height 329
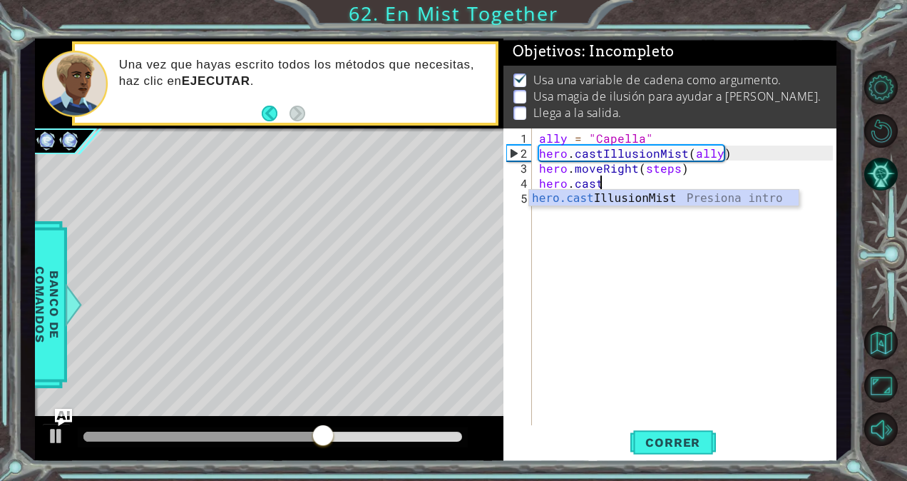
scroll to position [0, 3]
click at [560, 195] on div "hero.cast IllusionMist Presiona intro" at bounding box center [664, 215] width 270 height 51
type textarea "hero.castIllusionMist(friend)"
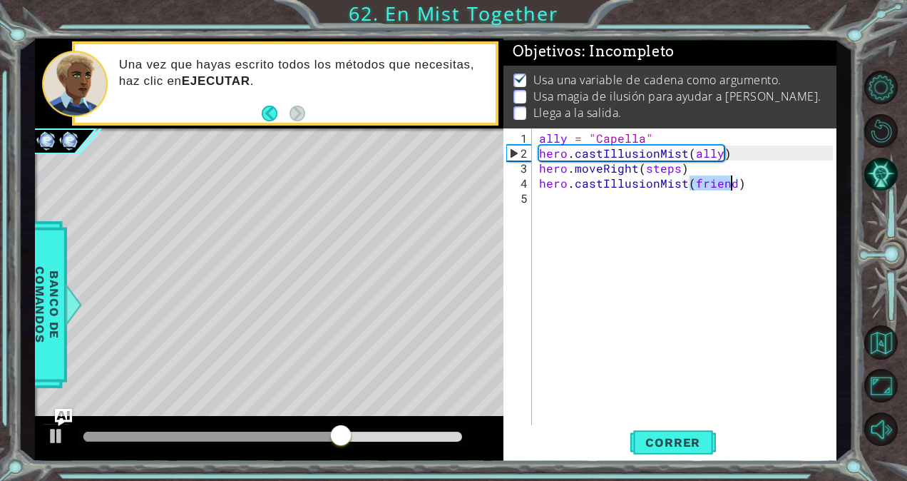
click at [556, 199] on div "ally = "Capella" hero . castIllusionMist ( ally ) hero . moveRight ( steps ) he…" at bounding box center [688, 294] width 304 height 329
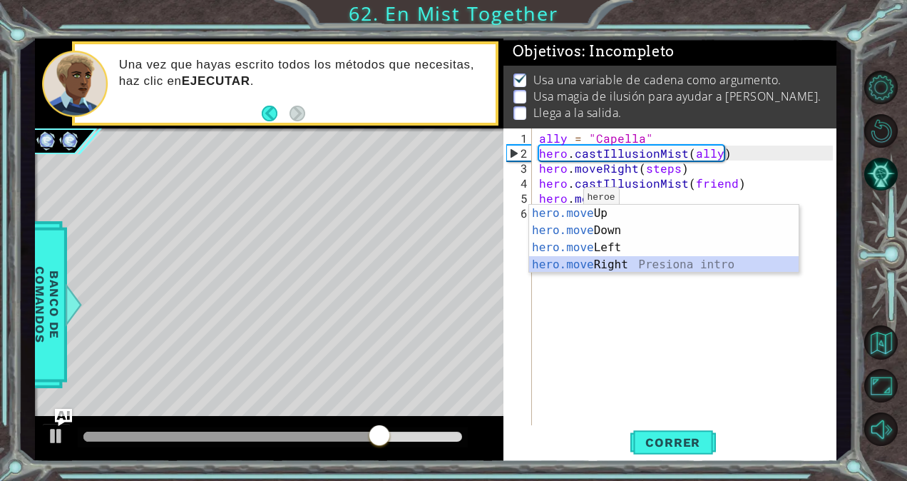
click at [604, 263] on div "hero.move Up Presiona intro hero.move Down Presiona intro hero.move Left Presio…" at bounding box center [664, 256] width 270 height 103
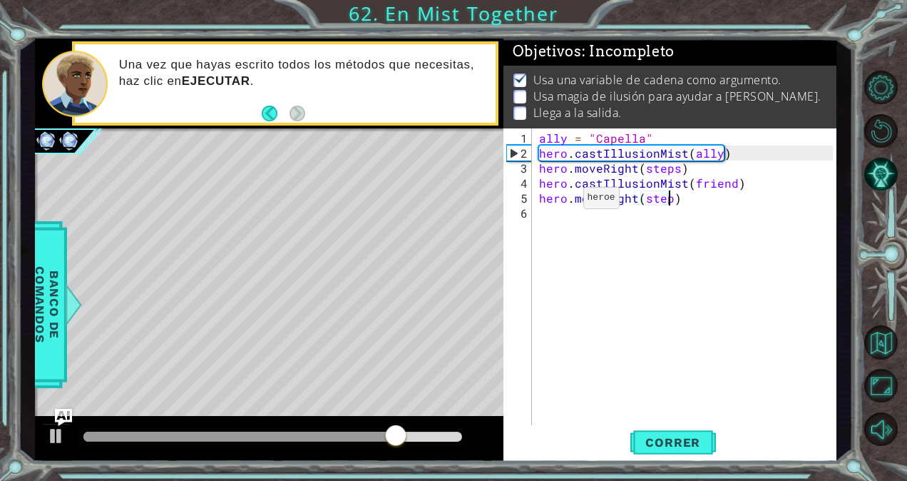
scroll to position [0, 8]
click at [676, 447] on span "Correr" at bounding box center [672, 442] width 83 height 14
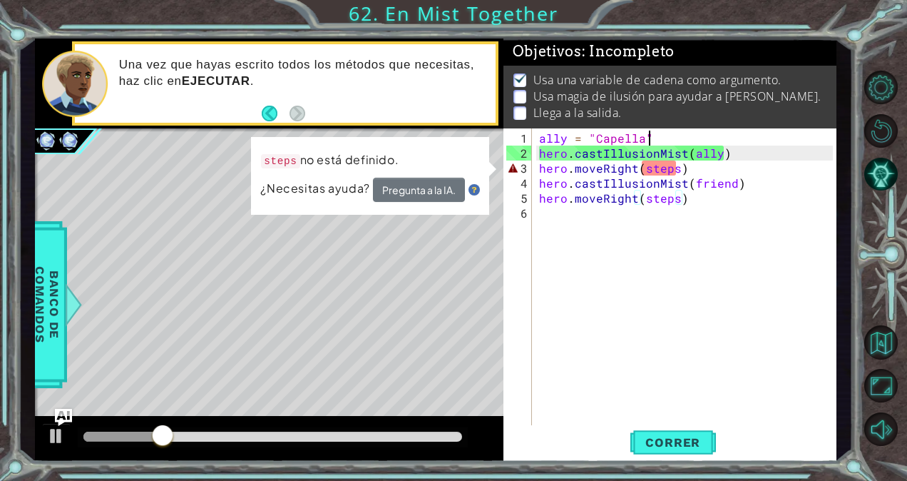
click at [654, 134] on div "ally = "Capella" hero . castIllusionMist ( ally ) hero . moveRight ( steps ) he…" at bounding box center [688, 294] width 304 height 329
type textarea "ally = "Capella""
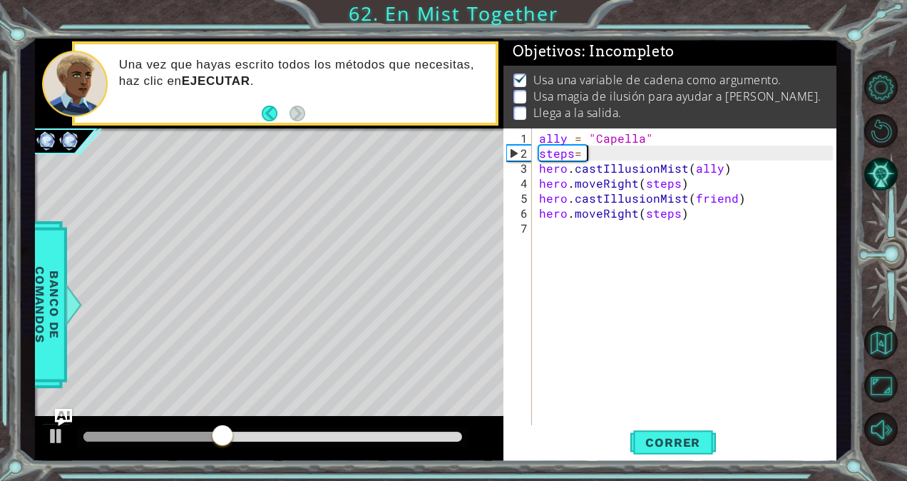
scroll to position [0, 3]
click at [671, 441] on span "Correr" at bounding box center [672, 442] width 83 height 14
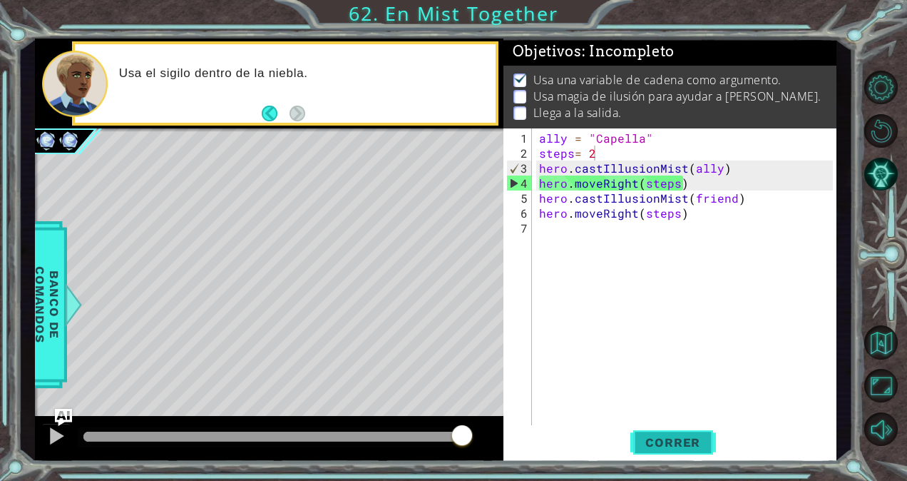
click at [672, 436] on span "Correr" at bounding box center [672, 442] width 83 height 14
click at [755, 169] on div "ally = "Capella" steps = 2 hero . castIllusionMist ( ally ) hero . moveRight ( …" at bounding box center [688, 294] width 304 height 329
type textarea "hero.castIllusionMist(ally)"
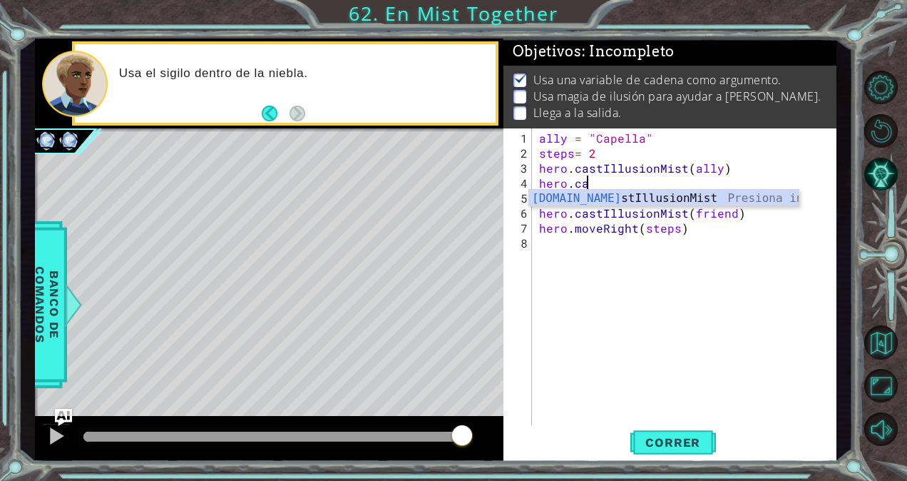
scroll to position [0, 1]
click at [630, 205] on div "[DOMAIN_NAME] stIllusionMist Presiona intro" at bounding box center [664, 215] width 270 height 51
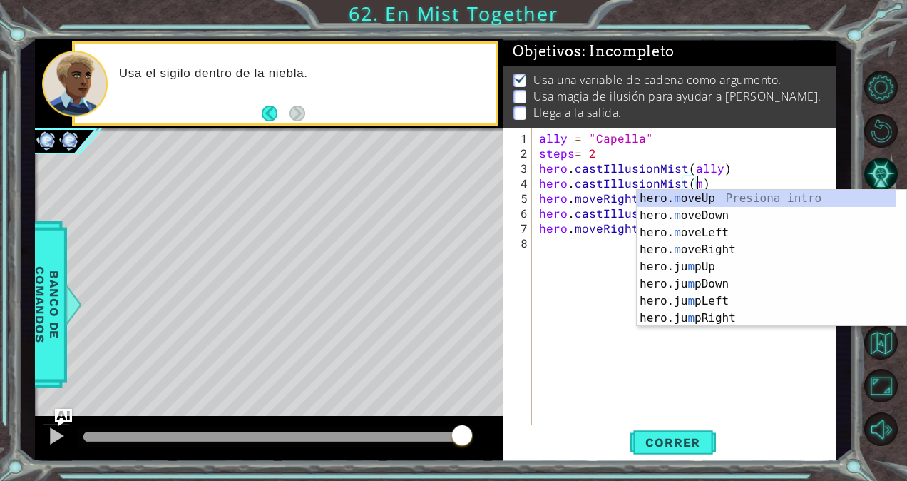
scroll to position [0, 10]
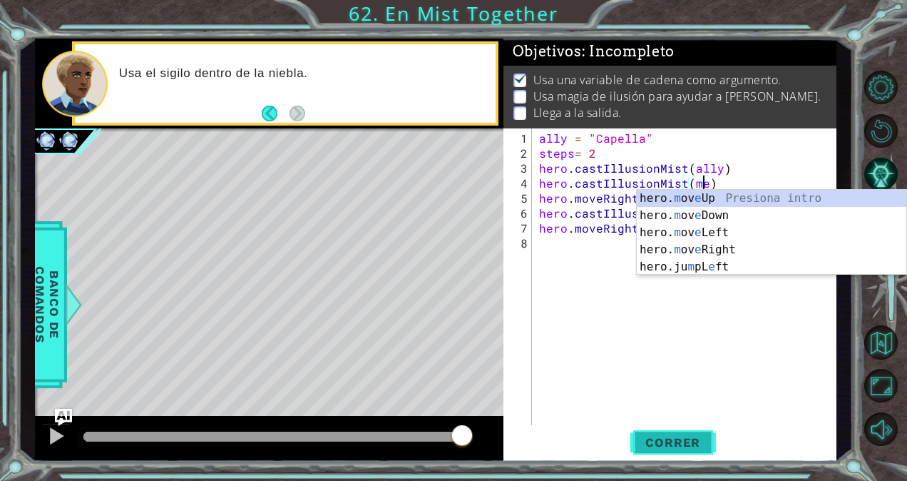
type textarea "hero.castIllusionMist(me)"
click at [685, 449] on button "Correr" at bounding box center [673, 442] width 86 height 34
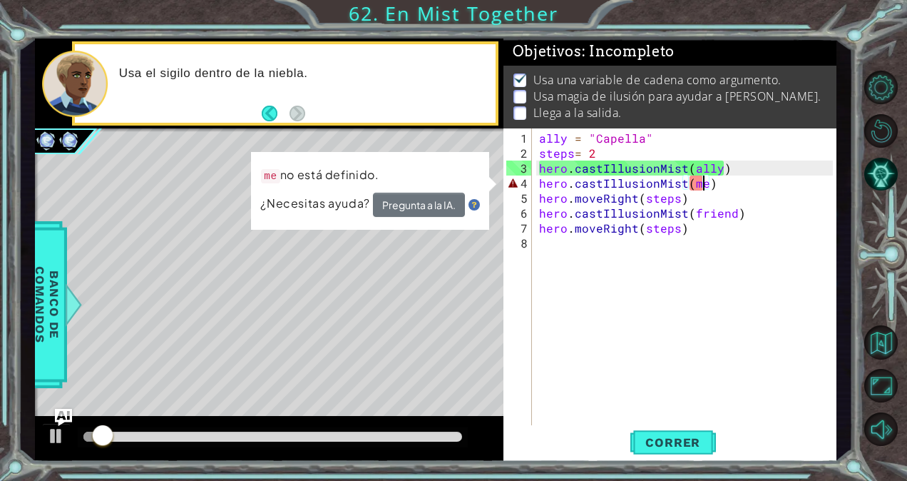
click at [632, 348] on div "ally = "Capella" steps = 2 hero . castIllusionMist ( ally ) hero . castIllusion…" at bounding box center [688, 294] width 304 height 329
click at [703, 184] on div "ally = "Capella" steps = 2 hero . castIllusionMist ( ally ) hero . castIllusion…" at bounding box center [688, 294] width 304 height 329
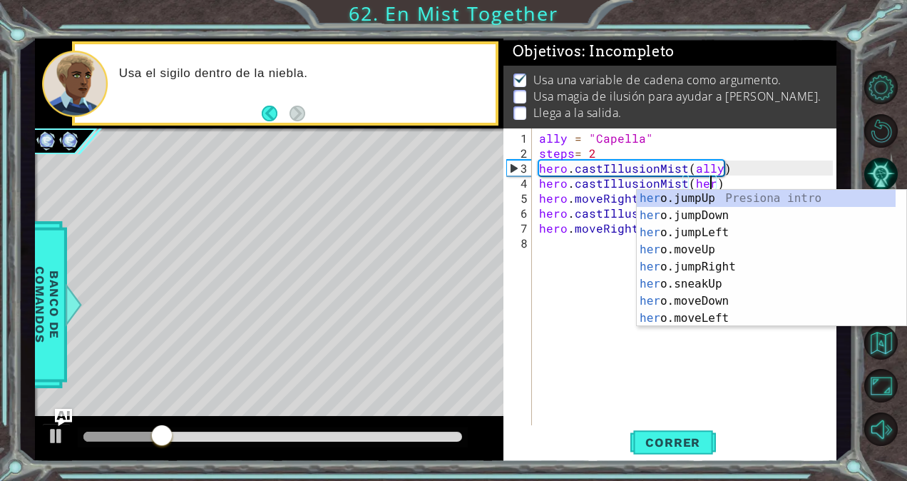
scroll to position [0, 10]
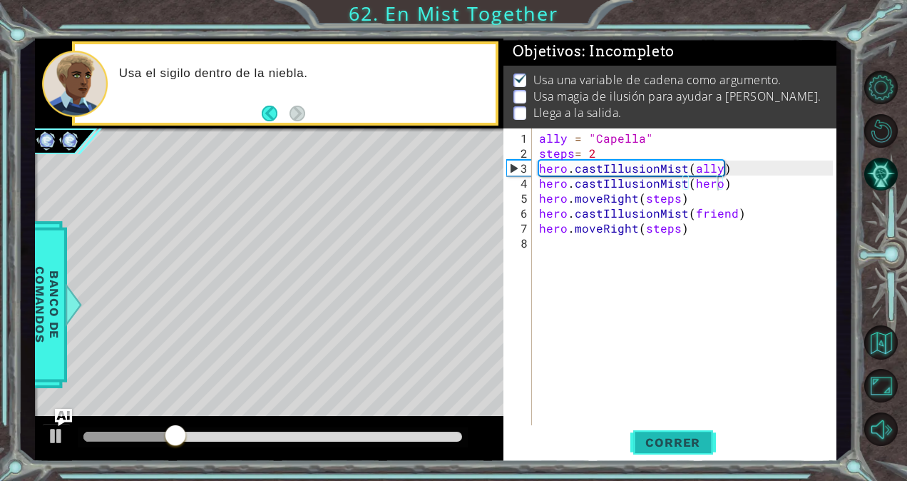
click at [682, 446] on span "Correr" at bounding box center [672, 442] width 83 height 14
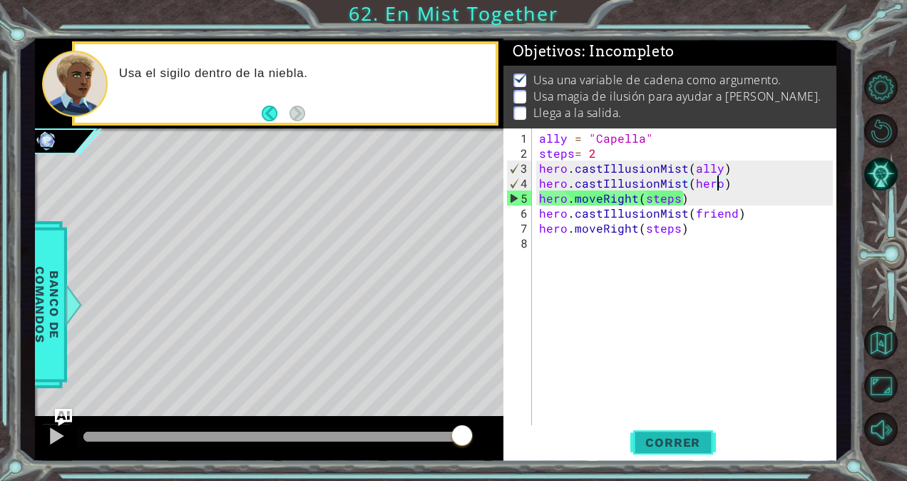
click at [670, 436] on span "Correr" at bounding box center [672, 442] width 83 height 14
click at [631, 158] on div "ally = "Capella" steps = 2 hero . castIllusionMist ( ally ) hero . castIllusion…" at bounding box center [688, 294] width 304 height 329
type textarea "steps= 2"
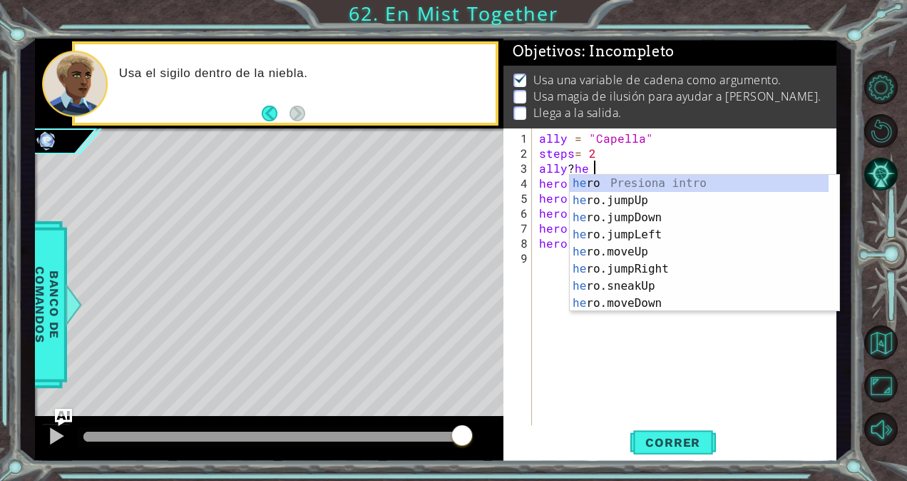
scroll to position [0, 3]
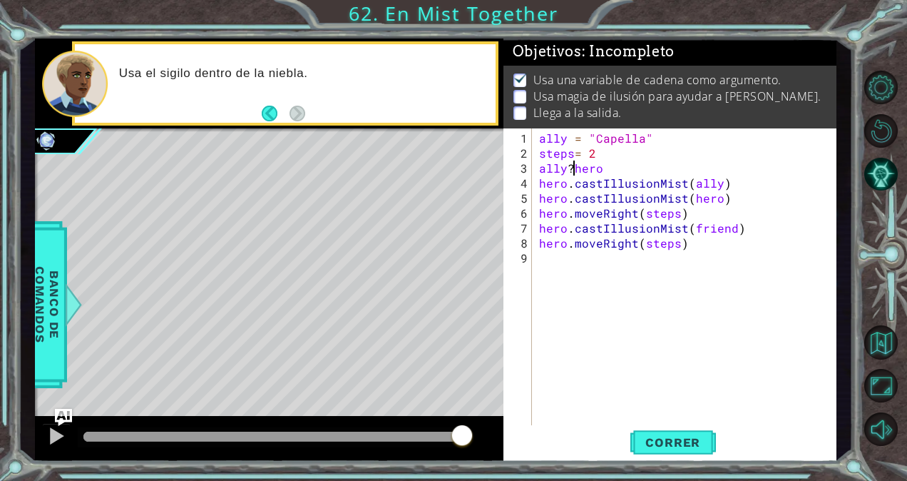
click at [572, 165] on div "ally = "Capella" steps = 2 ally ? hero hero . castIllusionMist ( ally ) hero . …" at bounding box center [688, 294] width 304 height 329
type textarea "ally hero"
click at [627, 303] on div "ally = "Capella" steps = 2 ally hero hero . castIllusionMist ( ally ) hero . ca…" at bounding box center [688, 294] width 304 height 329
click at [570, 168] on div "ally = "Capella" steps = 2 ally hero hero . castIllusionMist ( ally ) hero . ca…" at bounding box center [688, 294] width 304 height 329
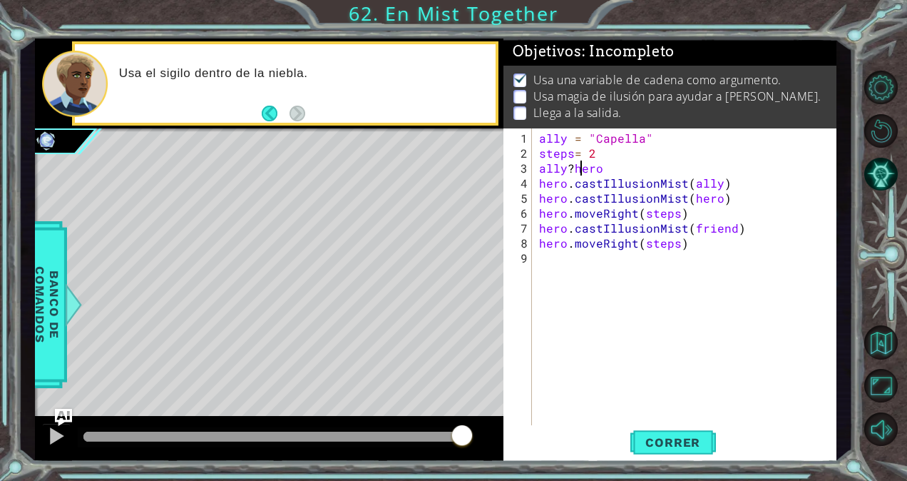
scroll to position [0, 2]
click at [669, 449] on button "Correr" at bounding box center [673, 442] width 86 height 34
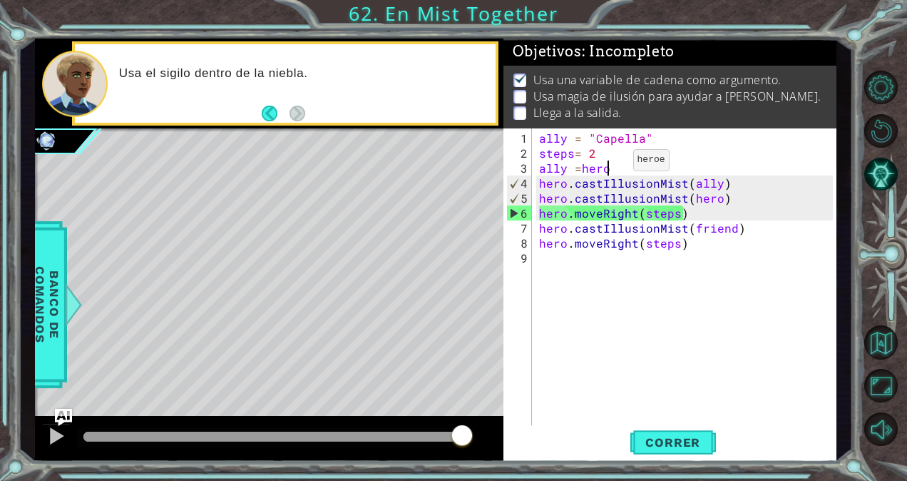
click at [608, 165] on div "ally = "Capella" steps = 2 ally = hero hero . castIllusionMist ( ally ) hero . …" at bounding box center [688, 294] width 304 height 329
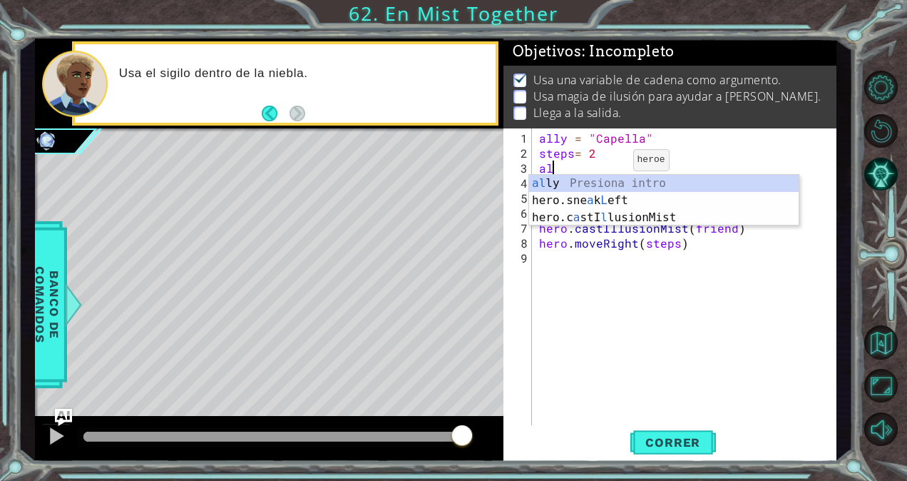
scroll to position [0, 0]
type textarea "a"
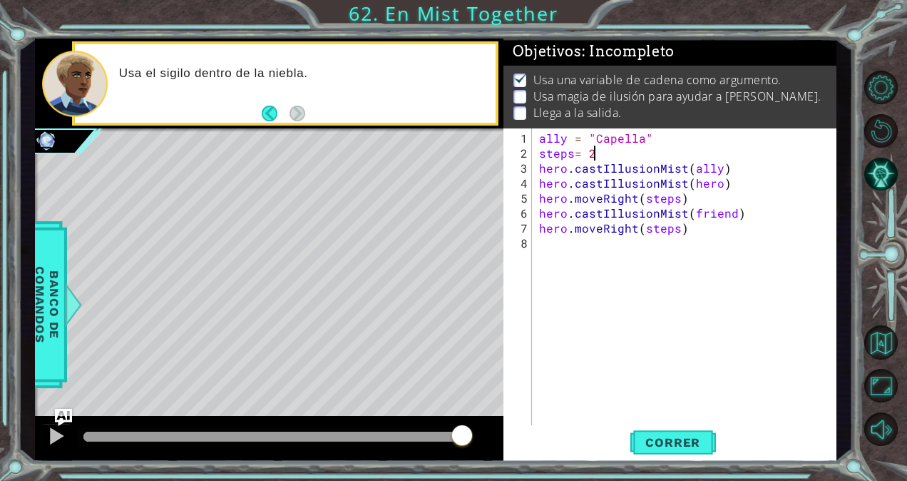
click at [723, 185] on div "ally = "Capella" steps = 2 hero . castIllusionMist ( ally ) hero . castIllusion…" at bounding box center [688, 294] width 304 height 329
type textarea "hero.snakeRight()"
click at [672, 436] on span "Correr" at bounding box center [672, 442] width 83 height 14
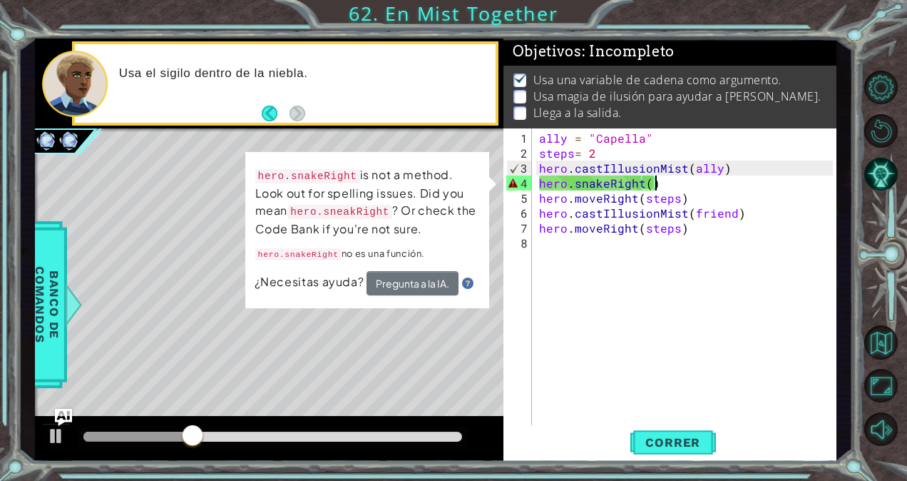
click at [617, 304] on div "ally = "Capella" steps = 2 hero . castIllusionMist ( ally ) hero . snakeRight (…" at bounding box center [688, 294] width 304 height 329
click at [441, 281] on button "Pregunta a la IA." at bounding box center [412, 283] width 92 height 24
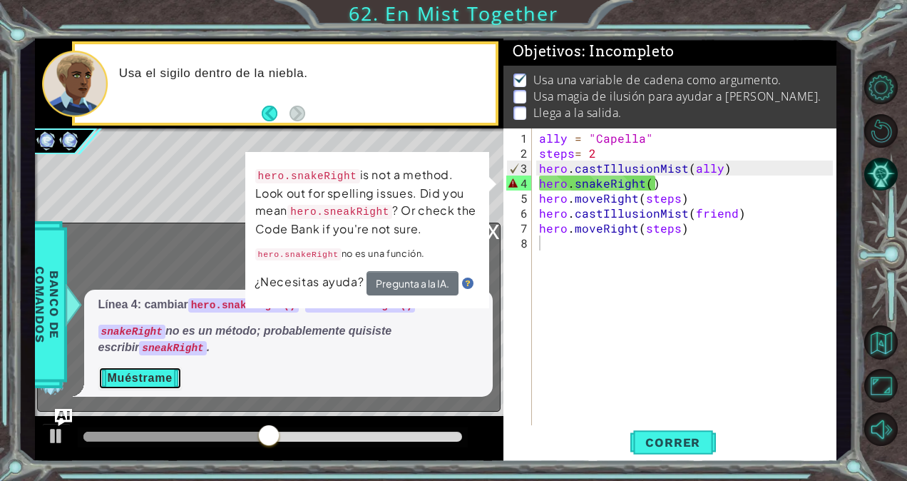
click at [154, 378] on button "Muéstrame" at bounding box center [139, 377] width 83 height 23
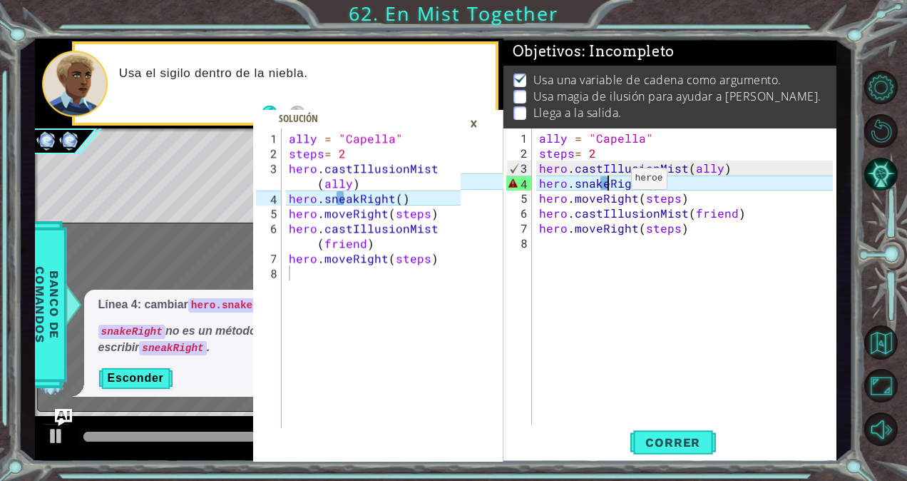
click at [606, 184] on div "ally = "Capella" steps = 2 hero . castIllusionMist ( ally ) hero . snakeRight (…" at bounding box center [688, 294] width 304 height 329
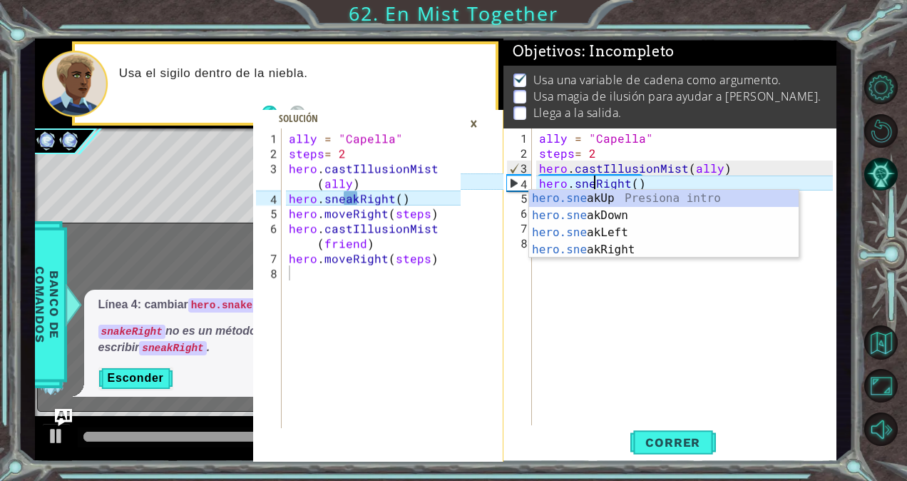
scroll to position [0, 4]
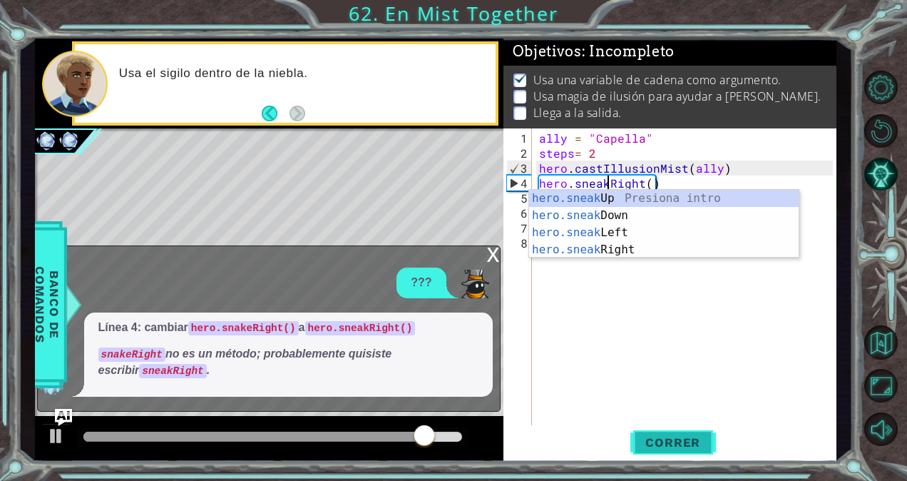
type textarea "hero.sneakRight()"
click at [679, 445] on span "Correr" at bounding box center [672, 442] width 83 height 14
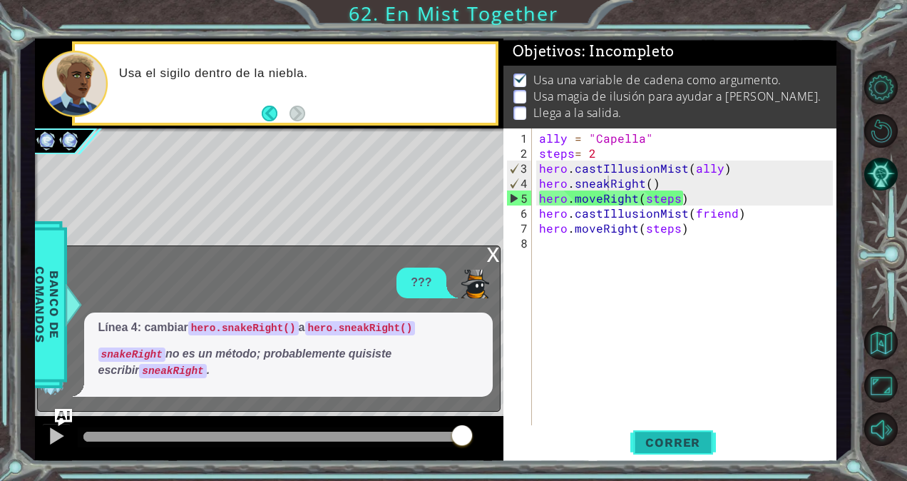
click at [689, 438] on span "Correr" at bounding box center [672, 442] width 83 height 14
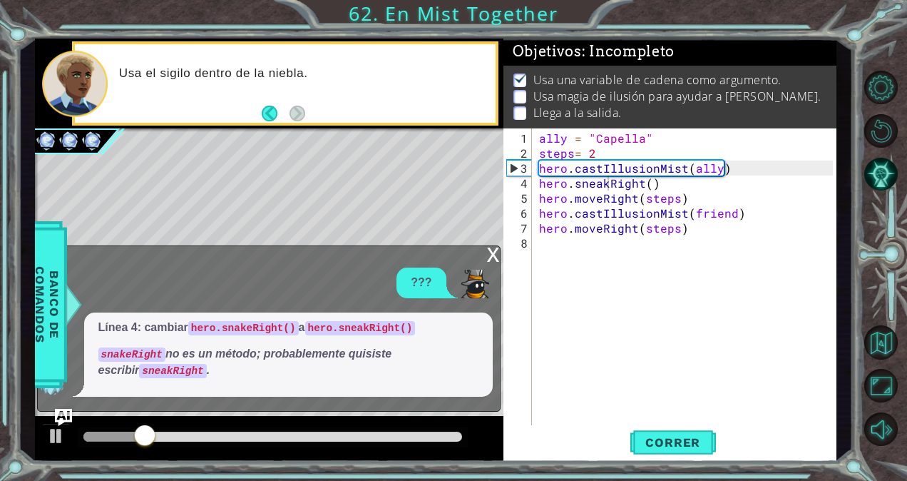
click at [490, 250] on div "x" at bounding box center [493, 253] width 13 height 14
